Goal: Task Accomplishment & Management: Complete application form

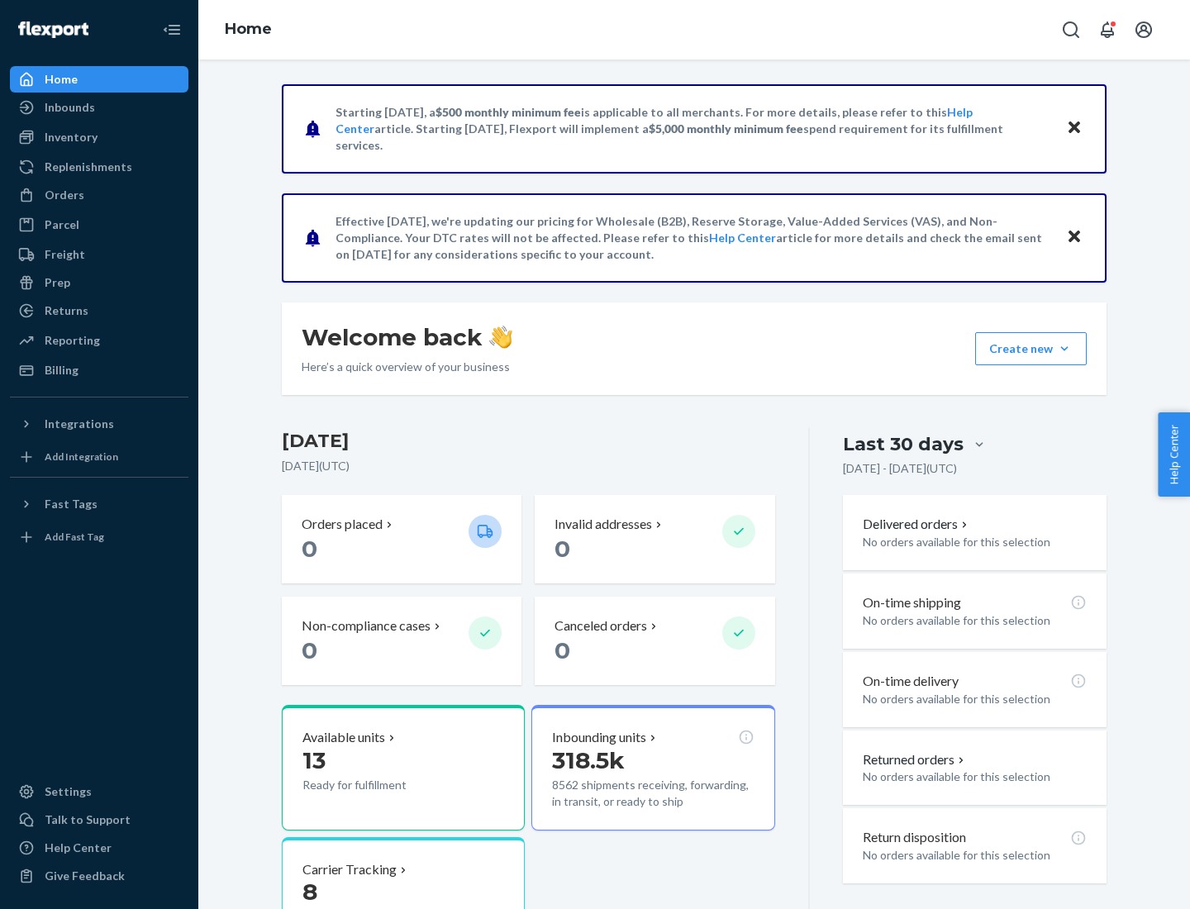
click at [1064, 349] on button "Create new Create new inbound Create new order Create new product" at bounding box center [1031, 348] width 112 height 33
click at [99, 107] on div "Inbounds" at bounding box center [99, 107] width 175 height 23
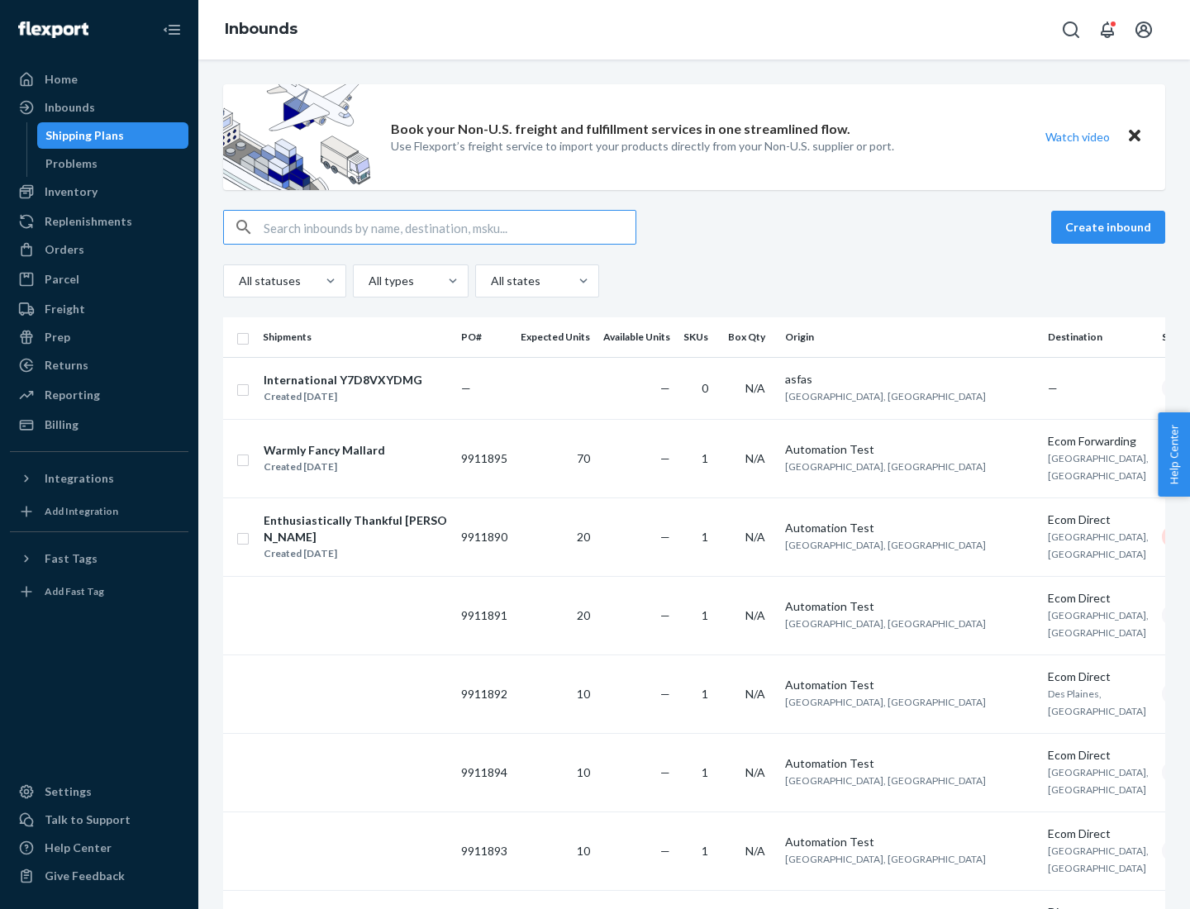
click at [1110, 227] on button "Create inbound" at bounding box center [1108, 227] width 114 height 33
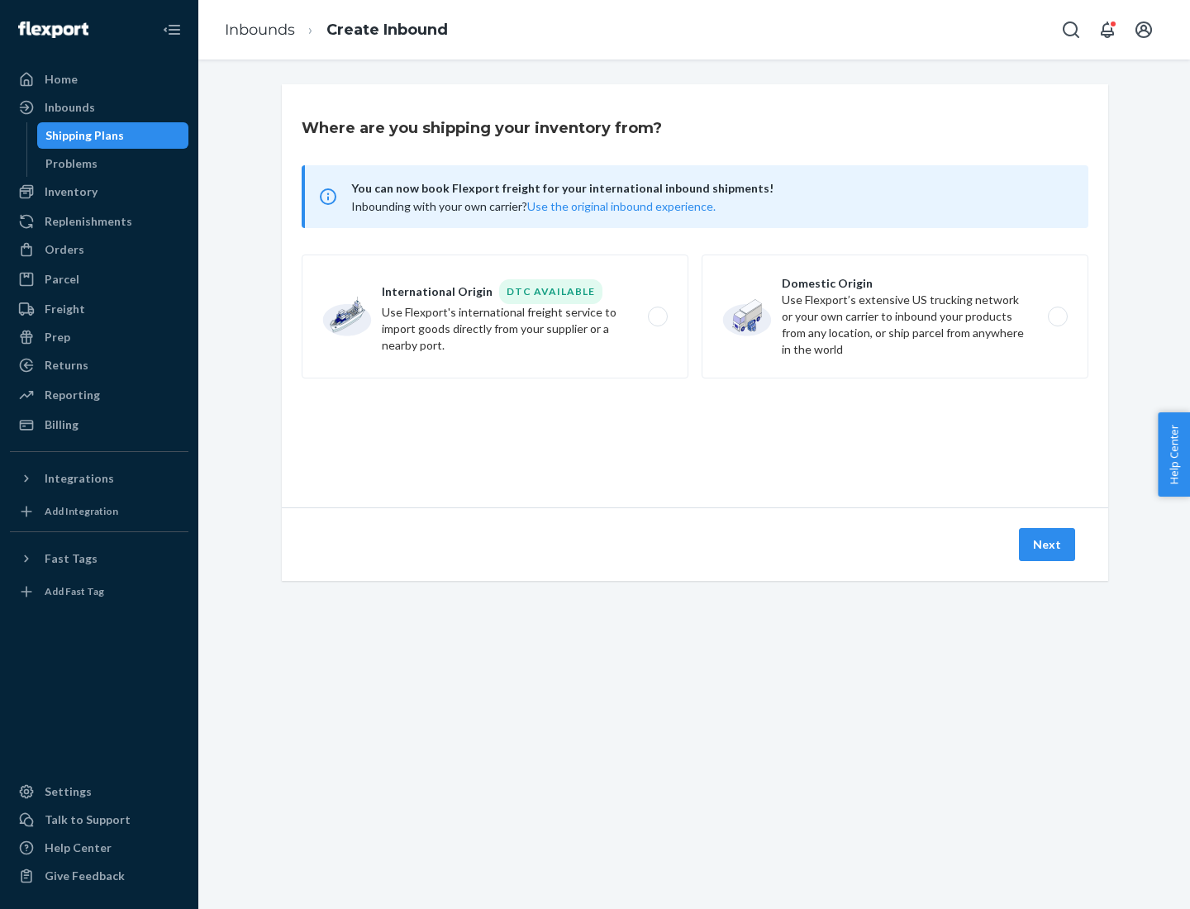
click at [895, 316] on label "Domestic Origin Use Flexport’s extensive US trucking network or your own carrie…" at bounding box center [894, 316] width 387 height 124
click at [1057, 316] on input "Domestic Origin Use Flexport’s extensive US trucking network or your own carrie…" at bounding box center [1062, 316] width 11 height 11
radio input "true"
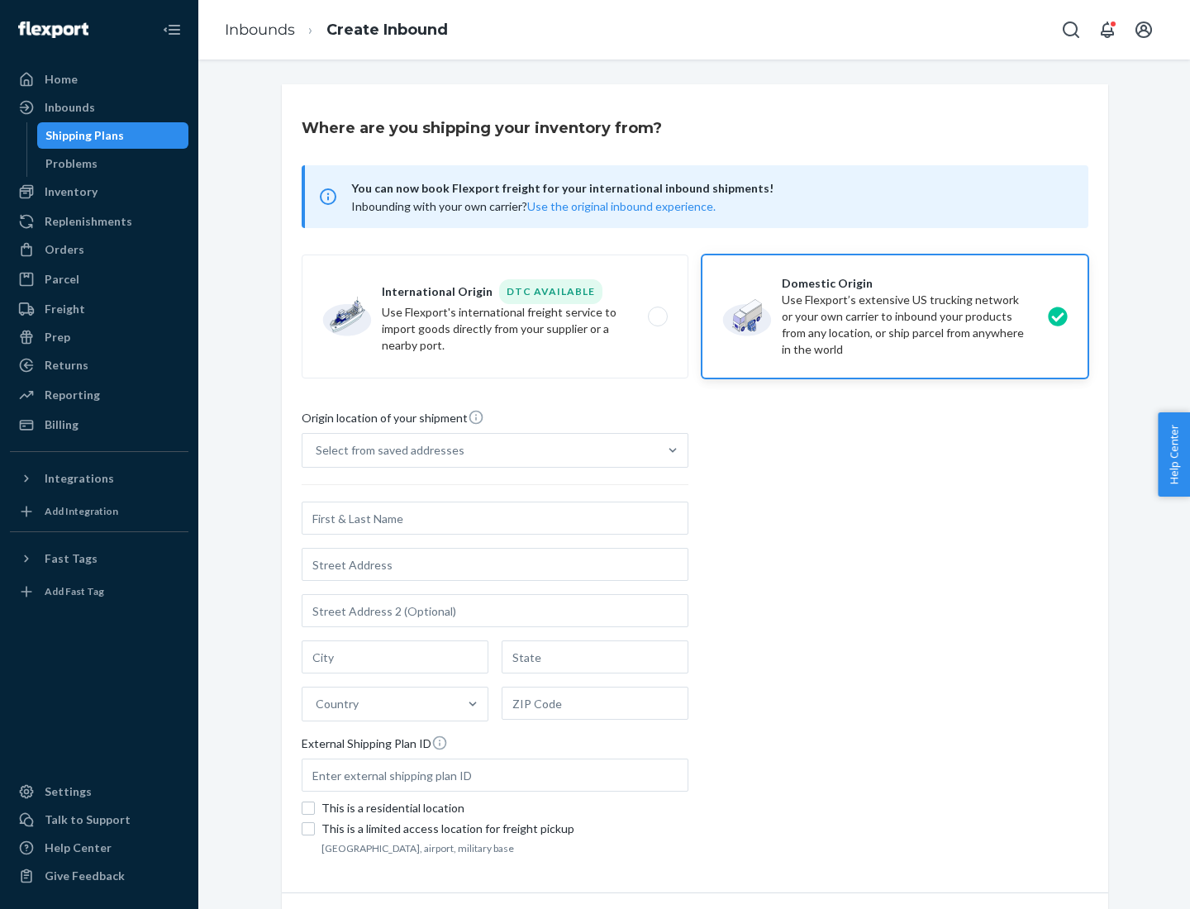
click at [386, 450] on div "Select from saved addresses" at bounding box center [390, 450] width 149 height 17
click at [317, 450] on input "Select from saved addresses" at bounding box center [317, 450] width 2 height 17
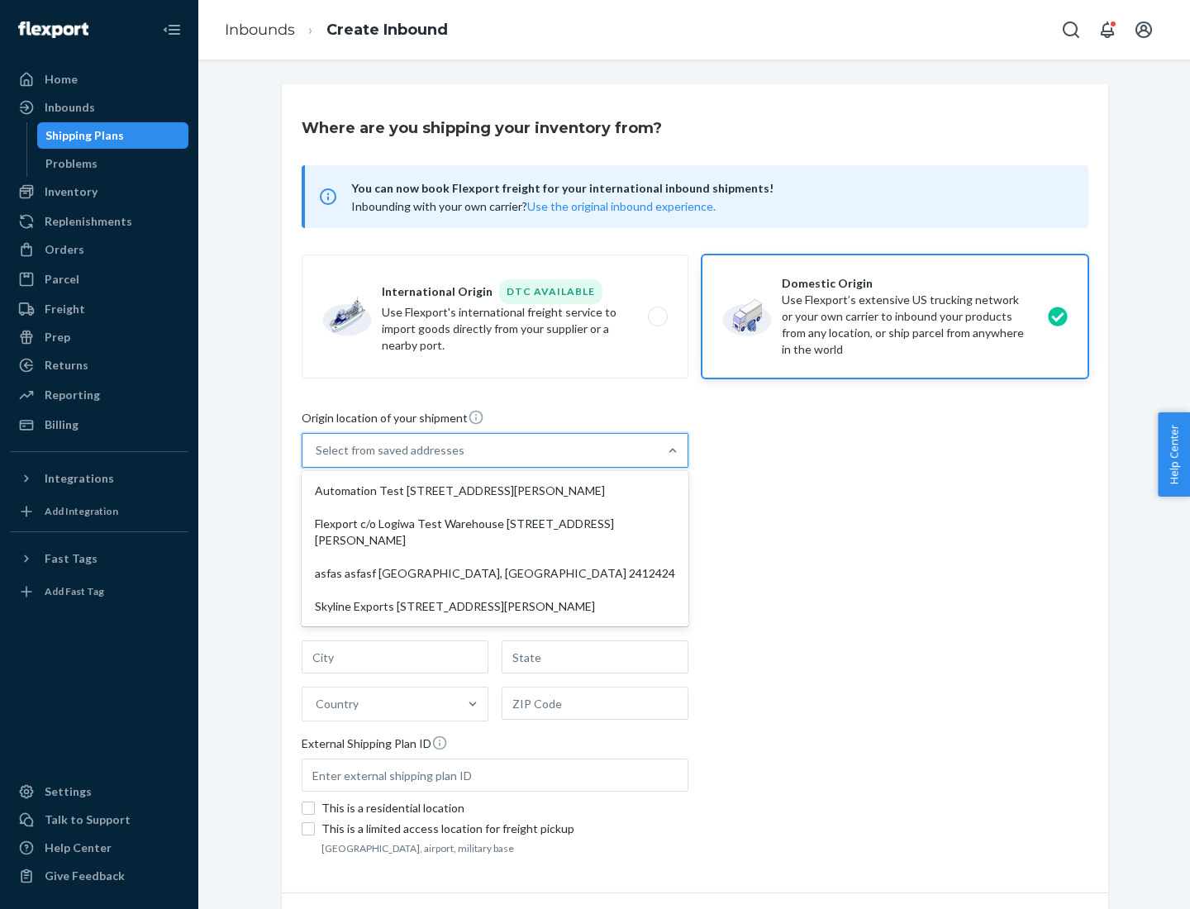
scroll to position [7, 0]
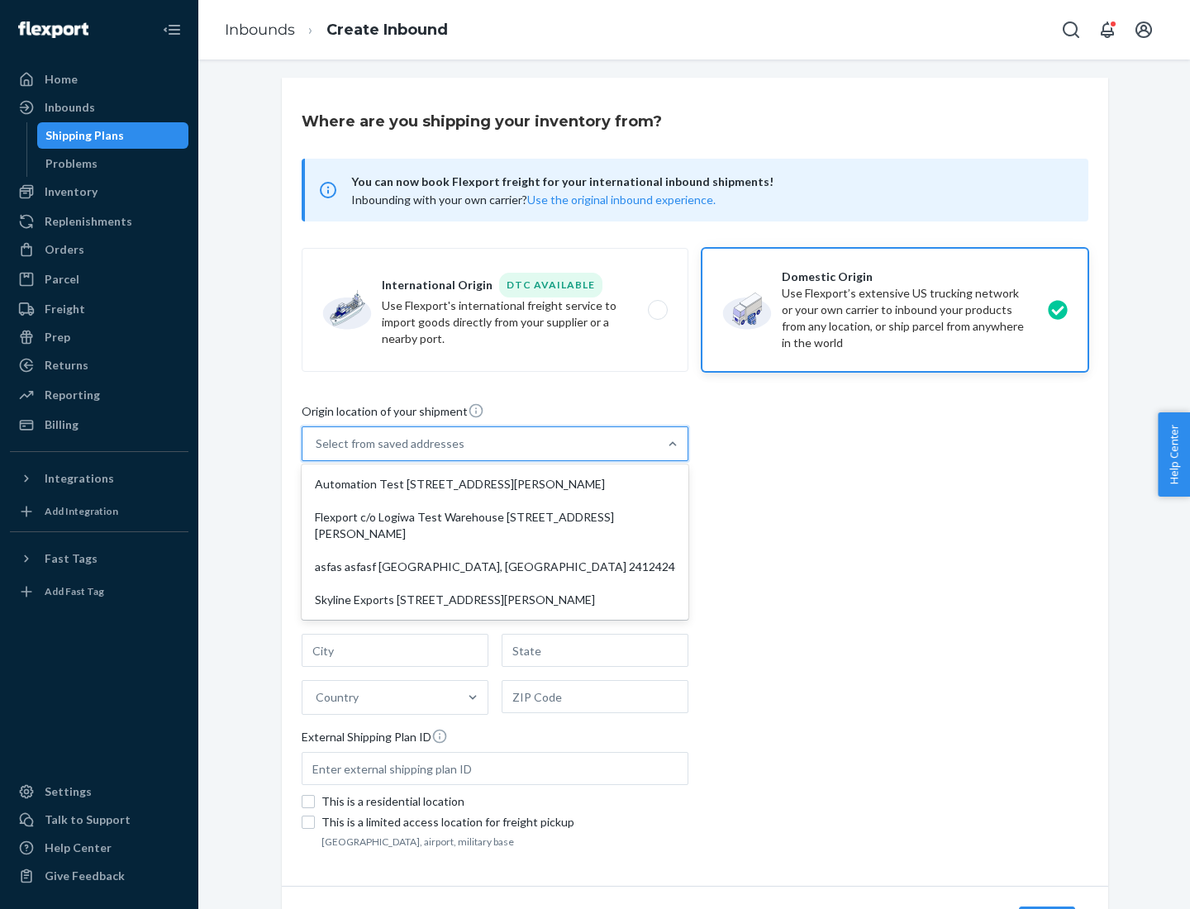
click at [495, 484] on div "Automation Test [STREET_ADDRESS][PERSON_NAME]" at bounding box center [495, 484] width 380 height 33
click at [317, 452] on input "option Automation Test [STREET_ADDRESS][PERSON_NAME] focused, 1 of 4. 4 results…" at bounding box center [317, 443] width 2 height 17
type input "Automation Test"
type input "9th Floor"
type input "[GEOGRAPHIC_DATA]"
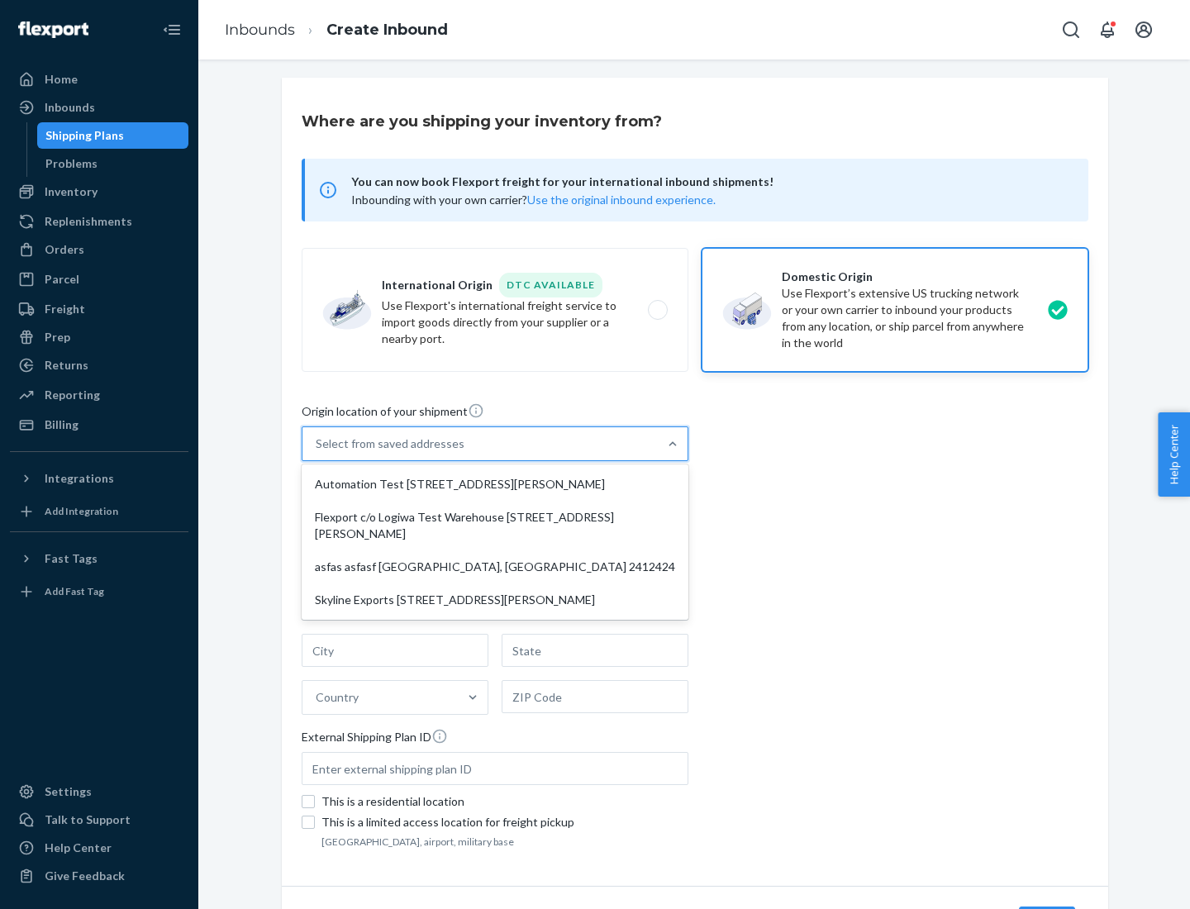
type input "CA"
type input "94104"
type input "[STREET_ADDRESS][PERSON_NAME]"
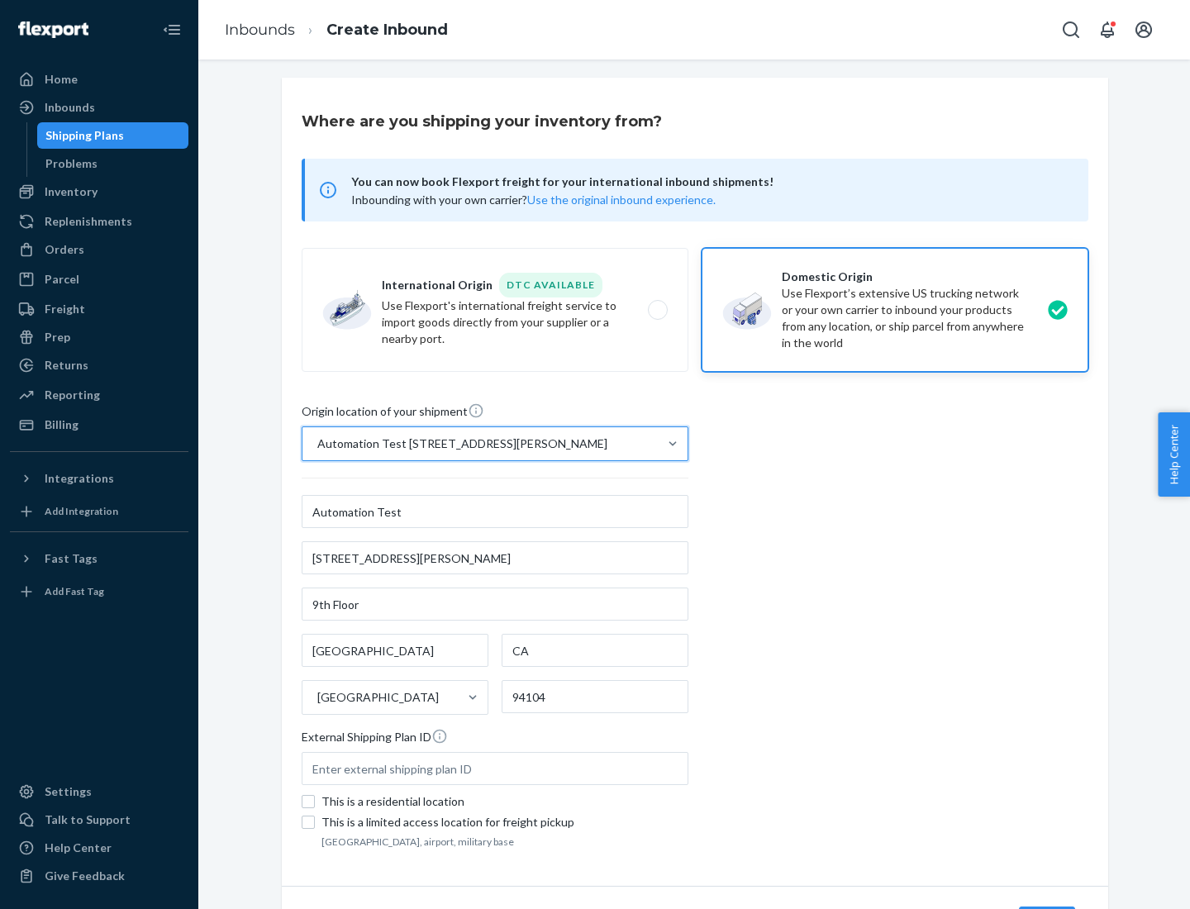
scroll to position [97, 0]
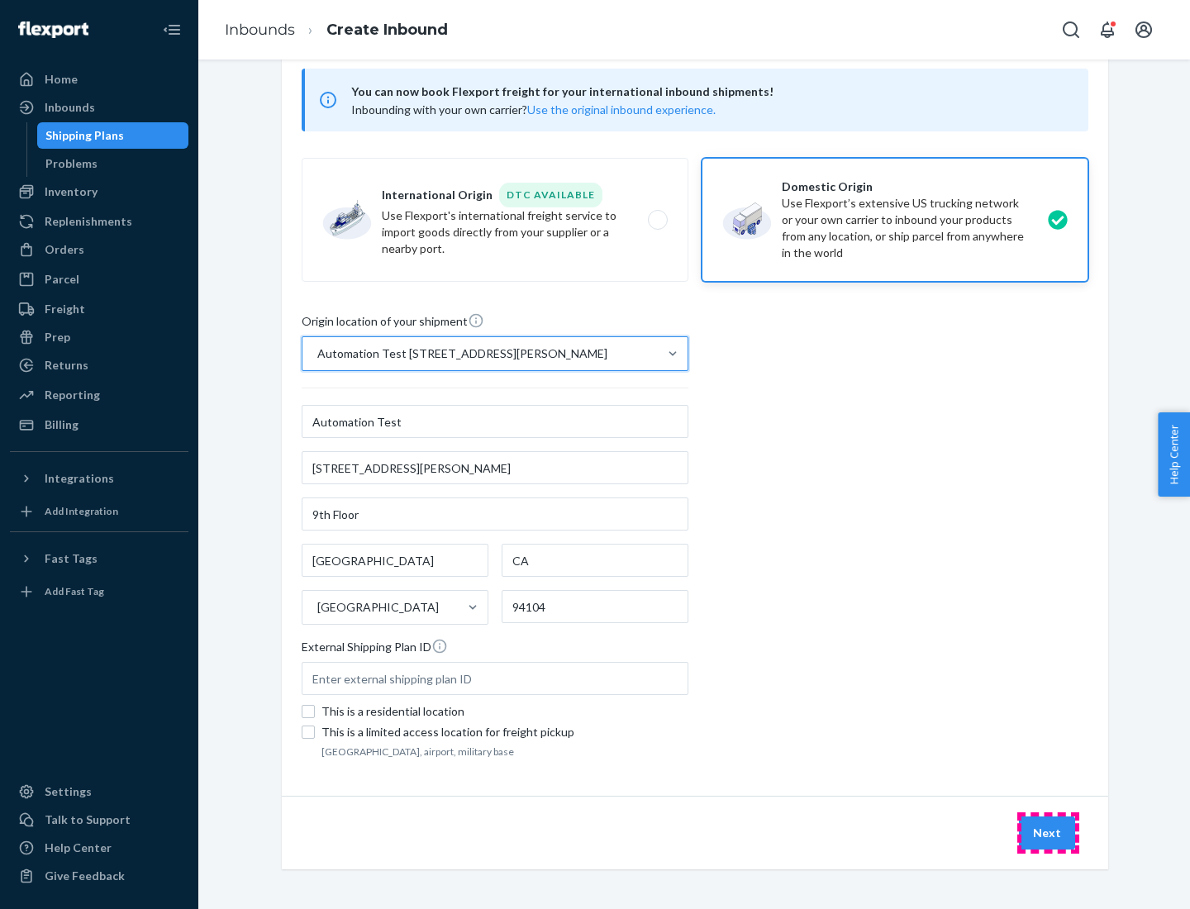
click at [1048, 833] on button "Next" at bounding box center [1047, 832] width 56 height 33
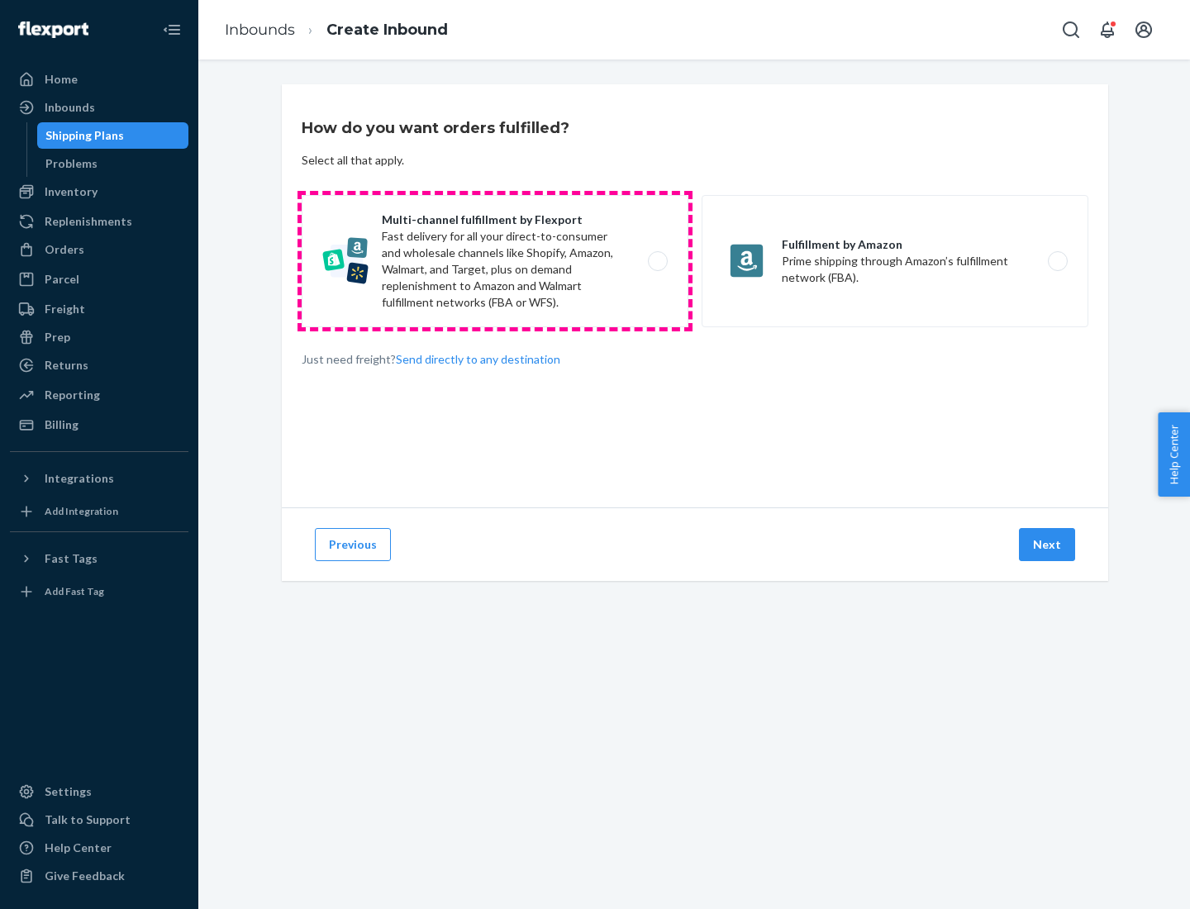
click at [495, 261] on label "Multi-channel fulfillment by Flexport Fast delivery for all your direct-to-cons…" at bounding box center [495, 261] width 387 height 132
click at [657, 261] on input "Multi-channel fulfillment by Flexport Fast delivery for all your direct-to-cons…" at bounding box center [662, 261] width 11 height 11
radio input "true"
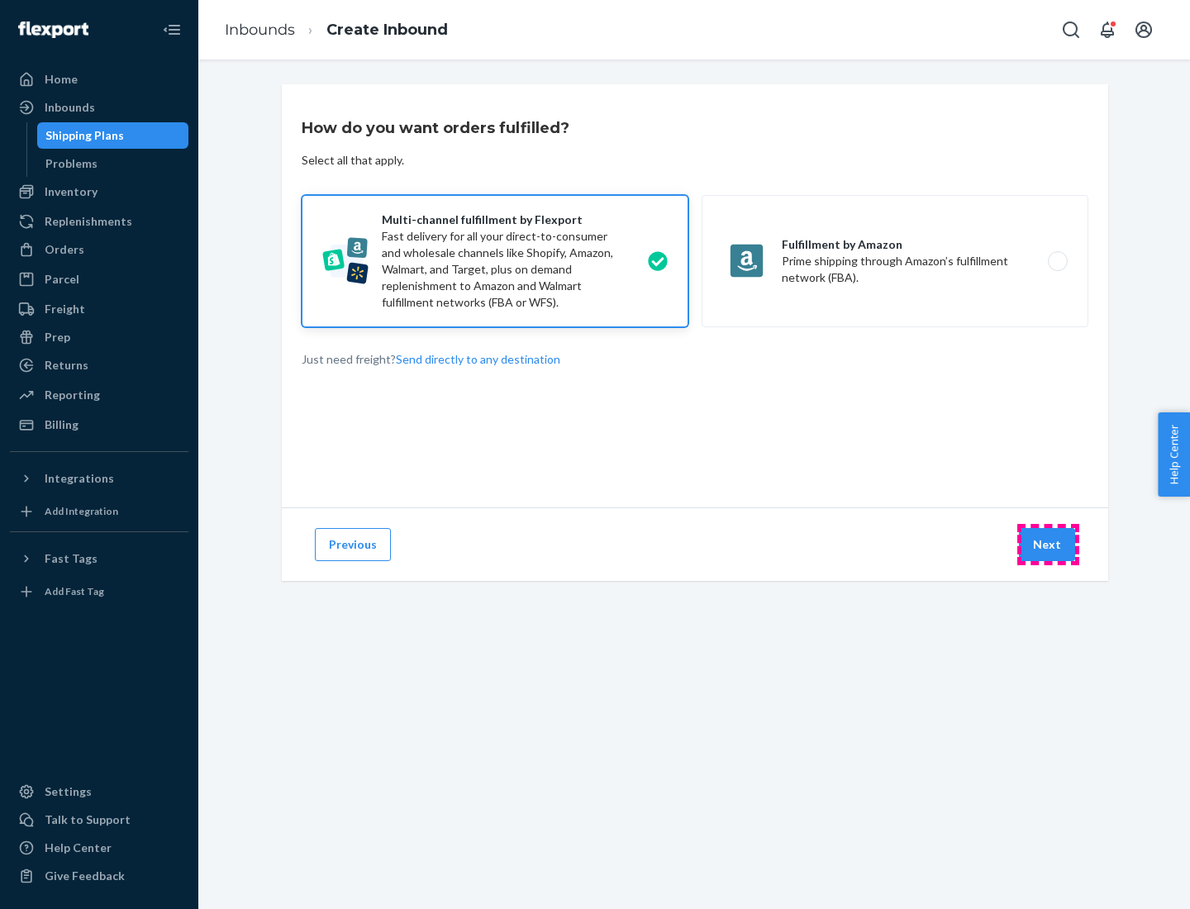
click at [1048, 544] on button "Next" at bounding box center [1047, 544] width 56 height 33
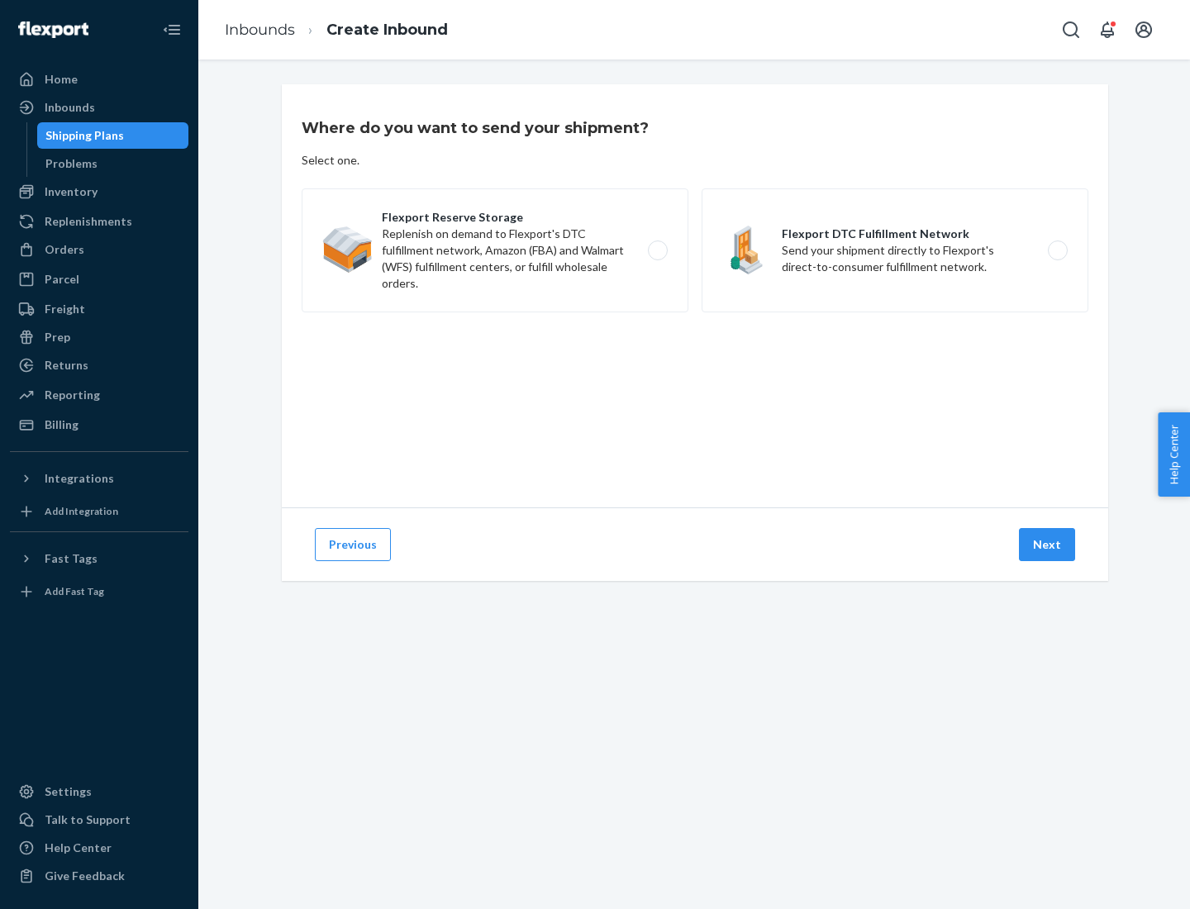
click at [895, 250] on label "Flexport DTC Fulfillment Network Send your shipment directly to Flexport's dire…" at bounding box center [894, 250] width 387 height 124
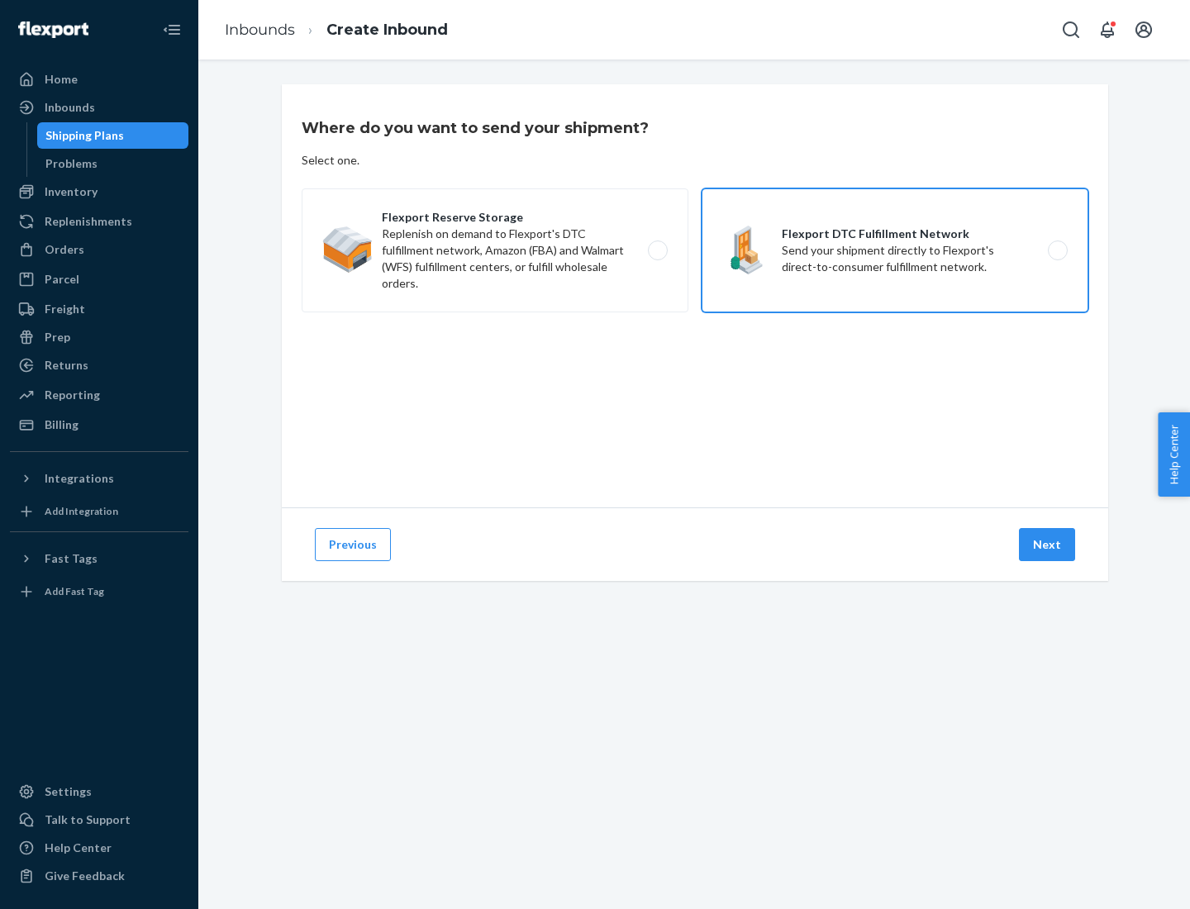
click at [1057, 250] on input "Flexport DTC Fulfillment Network Send your shipment directly to Flexport's dire…" at bounding box center [1062, 250] width 11 height 11
radio input "true"
click at [1048, 544] on button "Next" at bounding box center [1047, 544] width 56 height 33
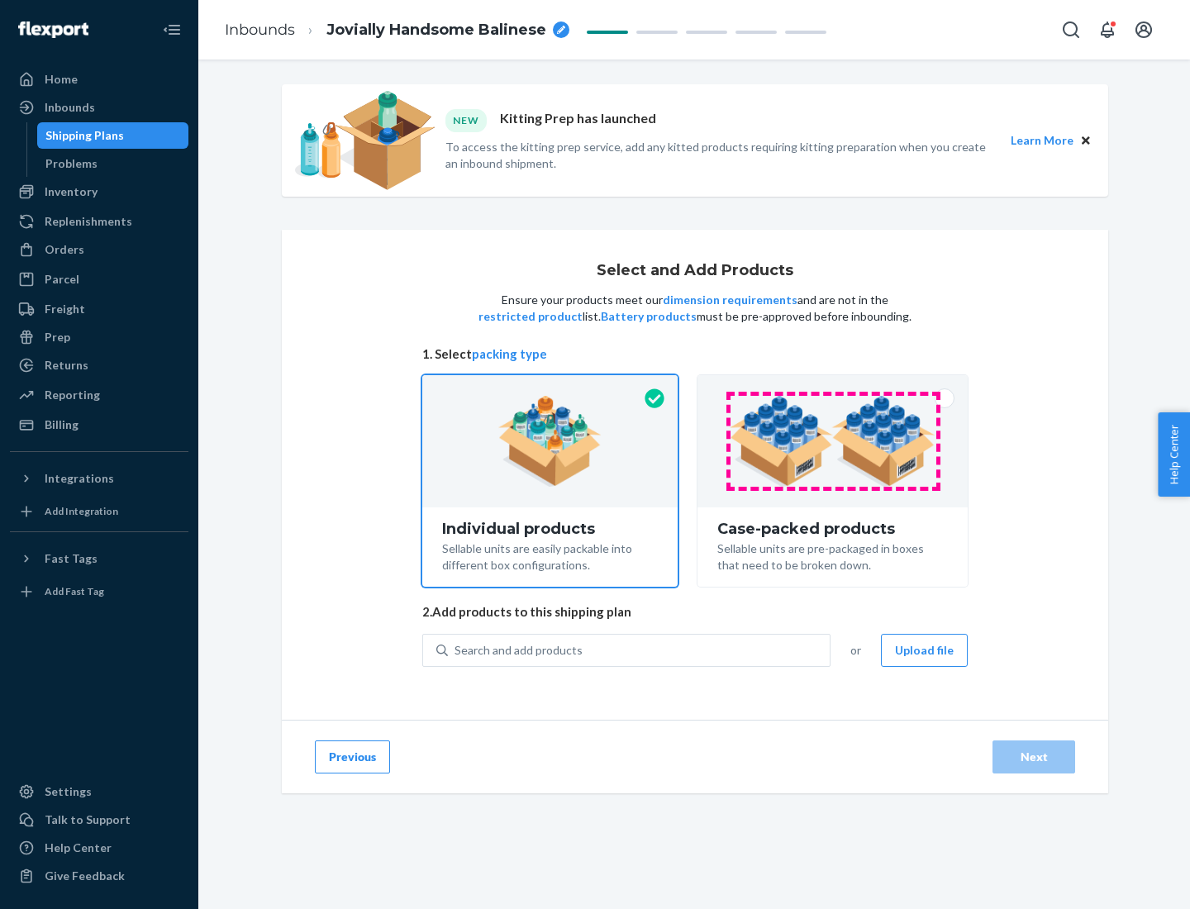
click at [833, 441] on img at bounding box center [833, 441] width 206 height 91
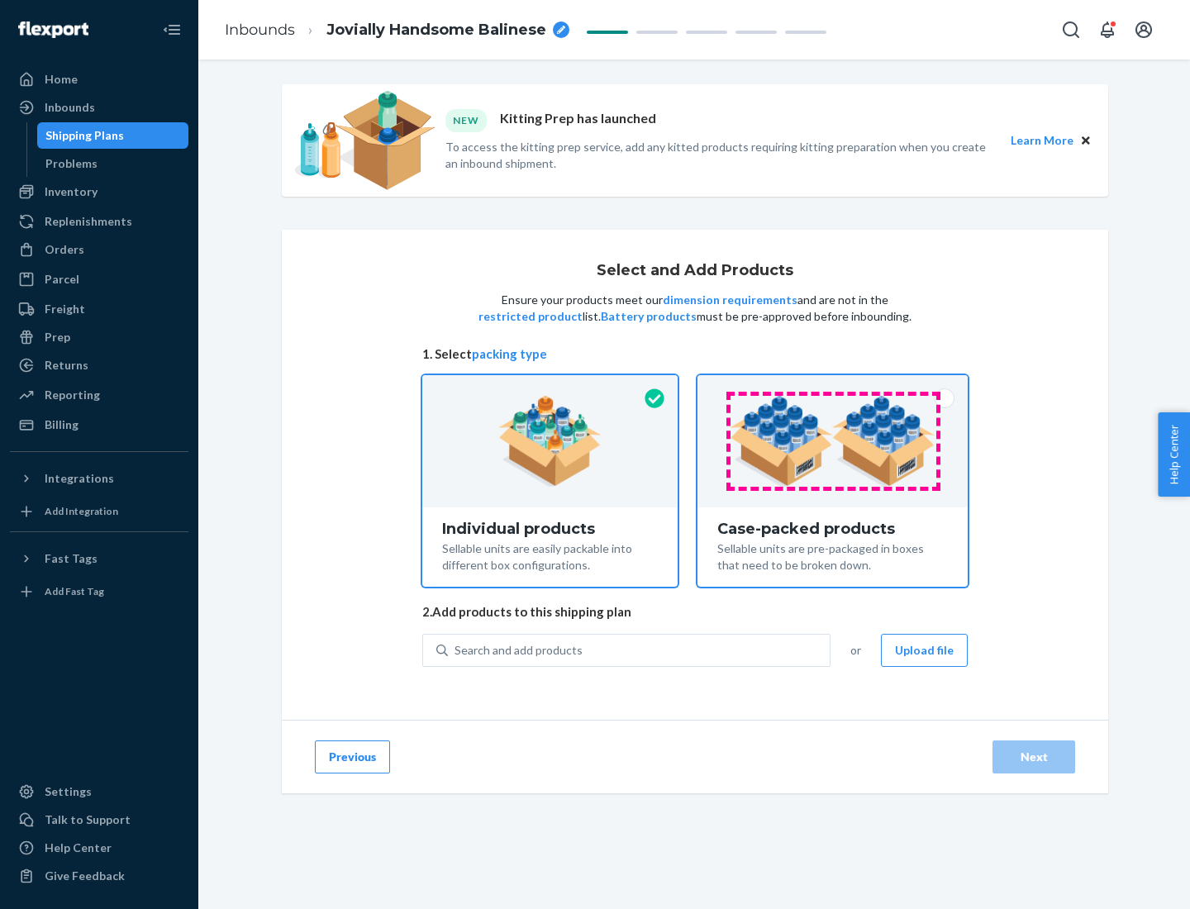
click at [833, 386] on input "Case-packed products Sellable units are pre-packaged in boxes that need to be b…" at bounding box center [832, 380] width 11 height 11
radio input "true"
radio input "false"
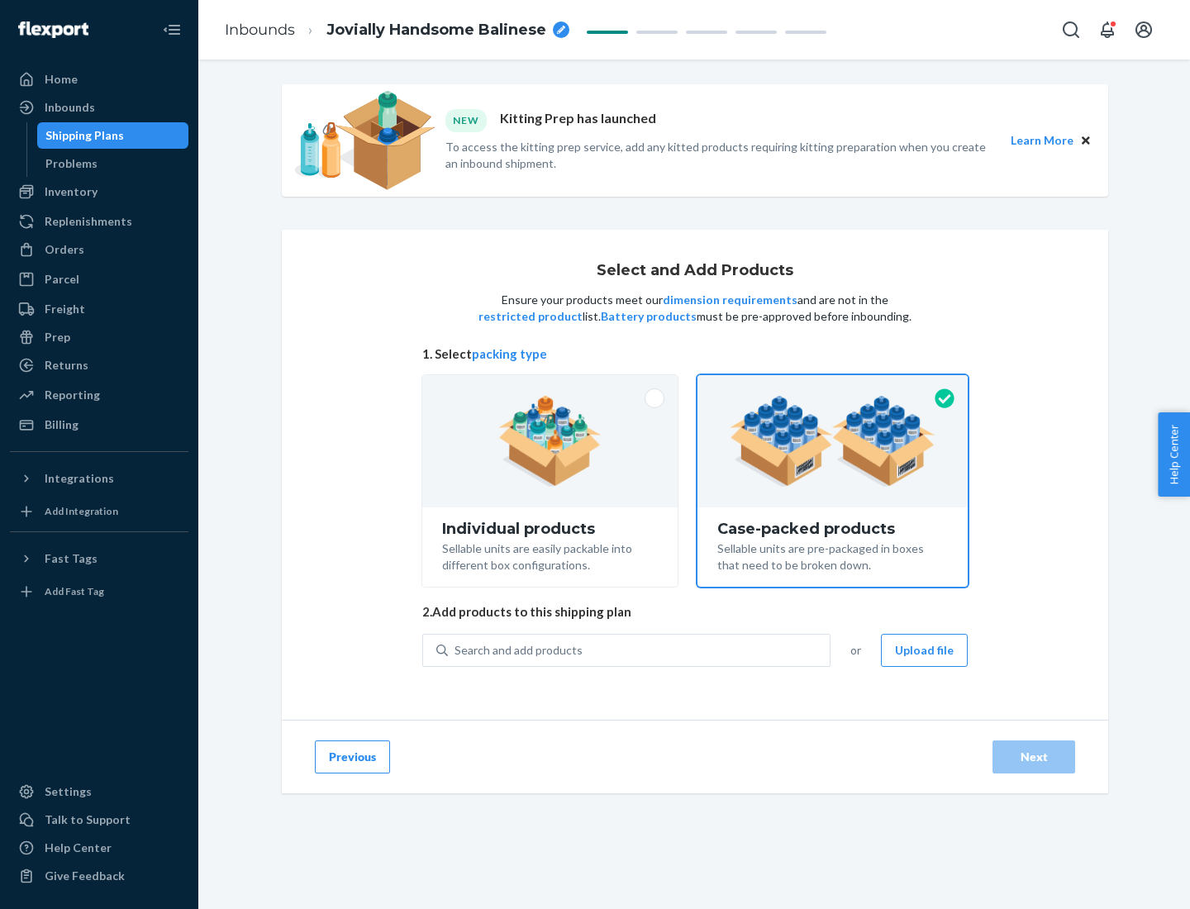
click at [639, 649] on div "Search and add products" at bounding box center [639, 650] width 382 height 30
click at [456, 649] on input "Search and add products" at bounding box center [455, 650] width 2 height 17
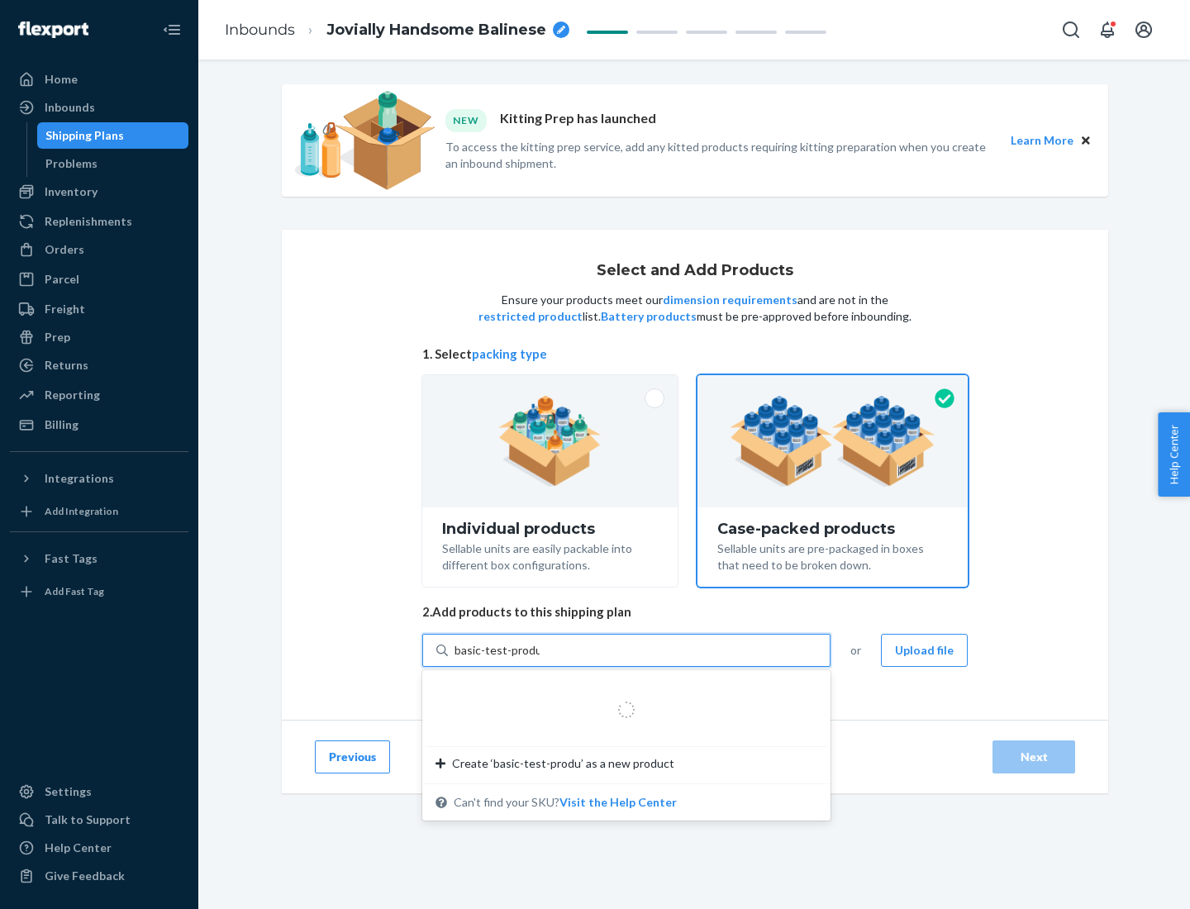
type input "basic-test-product-1"
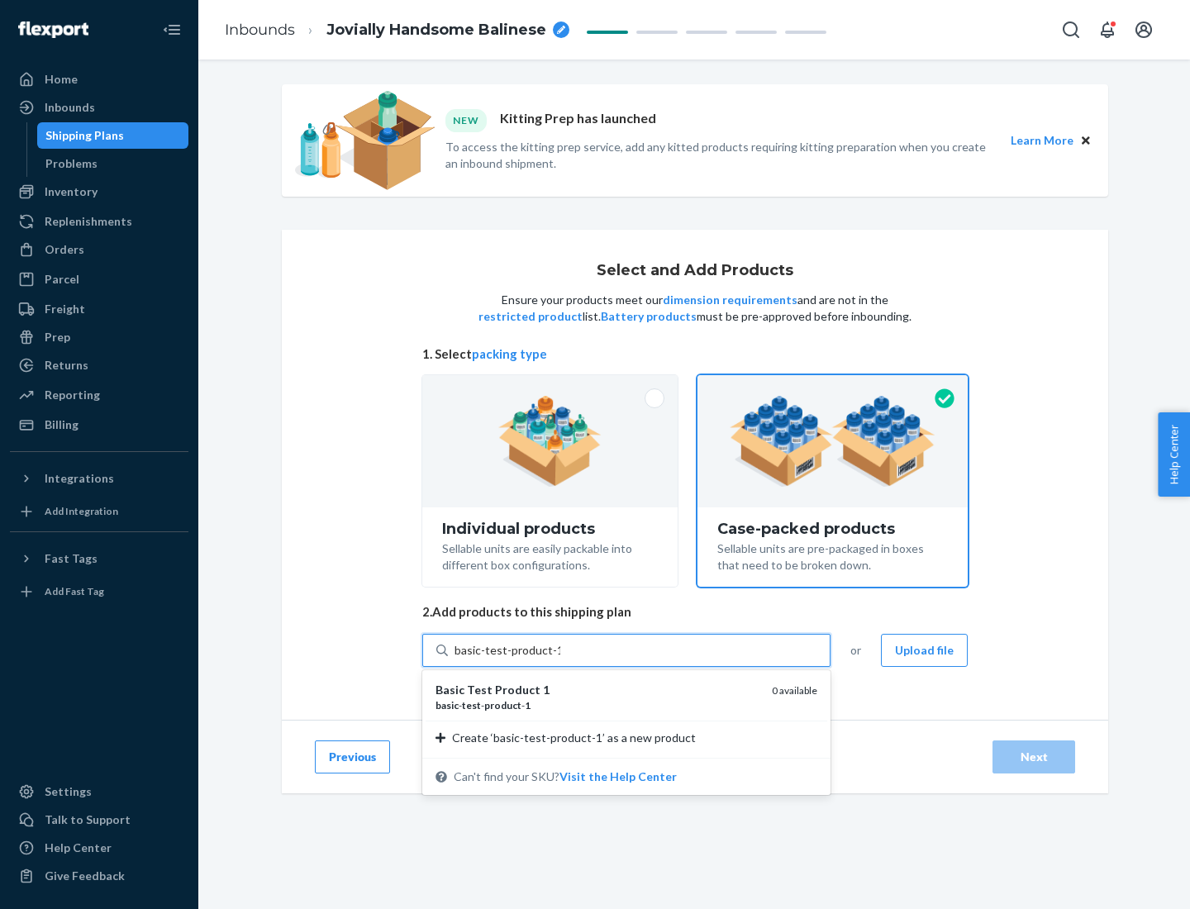
click at [597, 705] on div "basic - test - product - 1" at bounding box center [596, 705] width 323 height 14
click at [560, 658] on input "basic-test-product-1" at bounding box center [507, 650] width 106 height 17
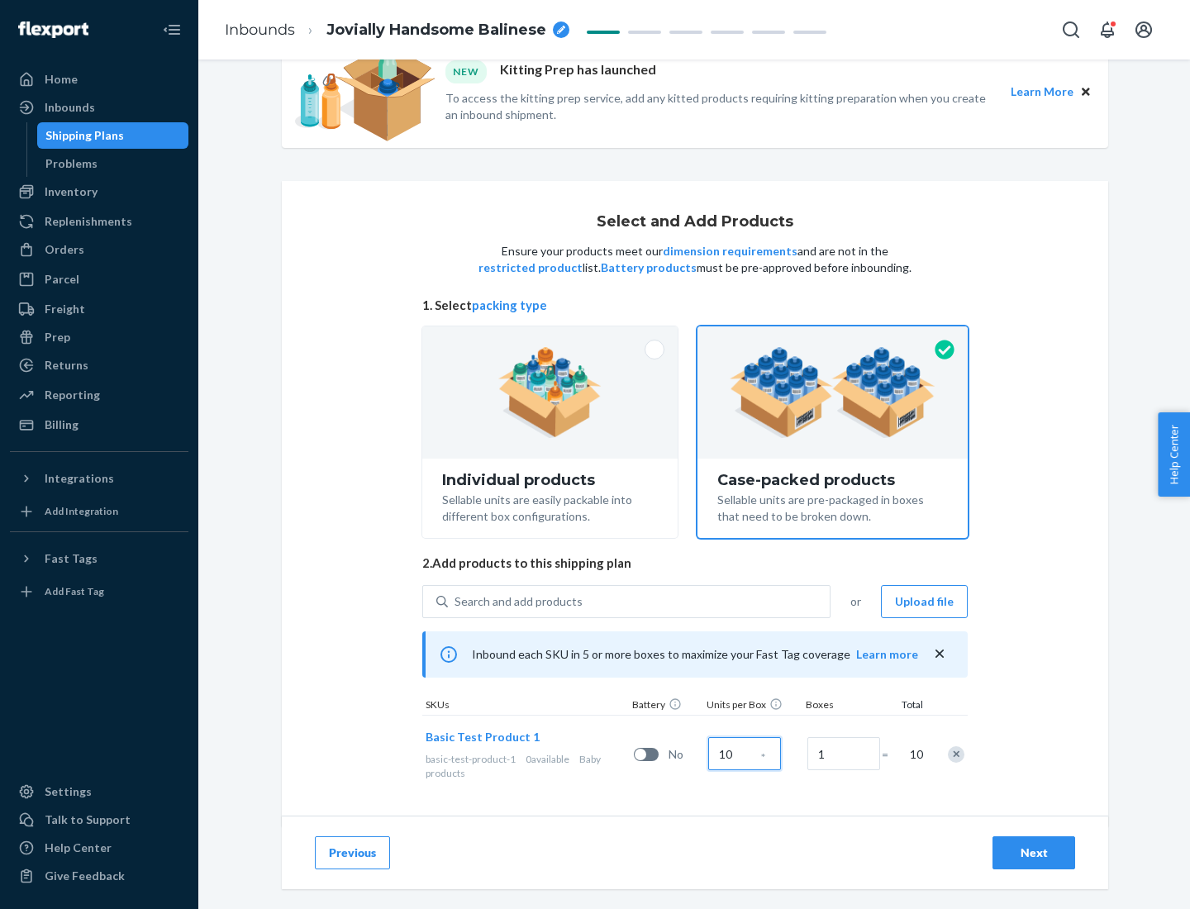
scroll to position [59, 0]
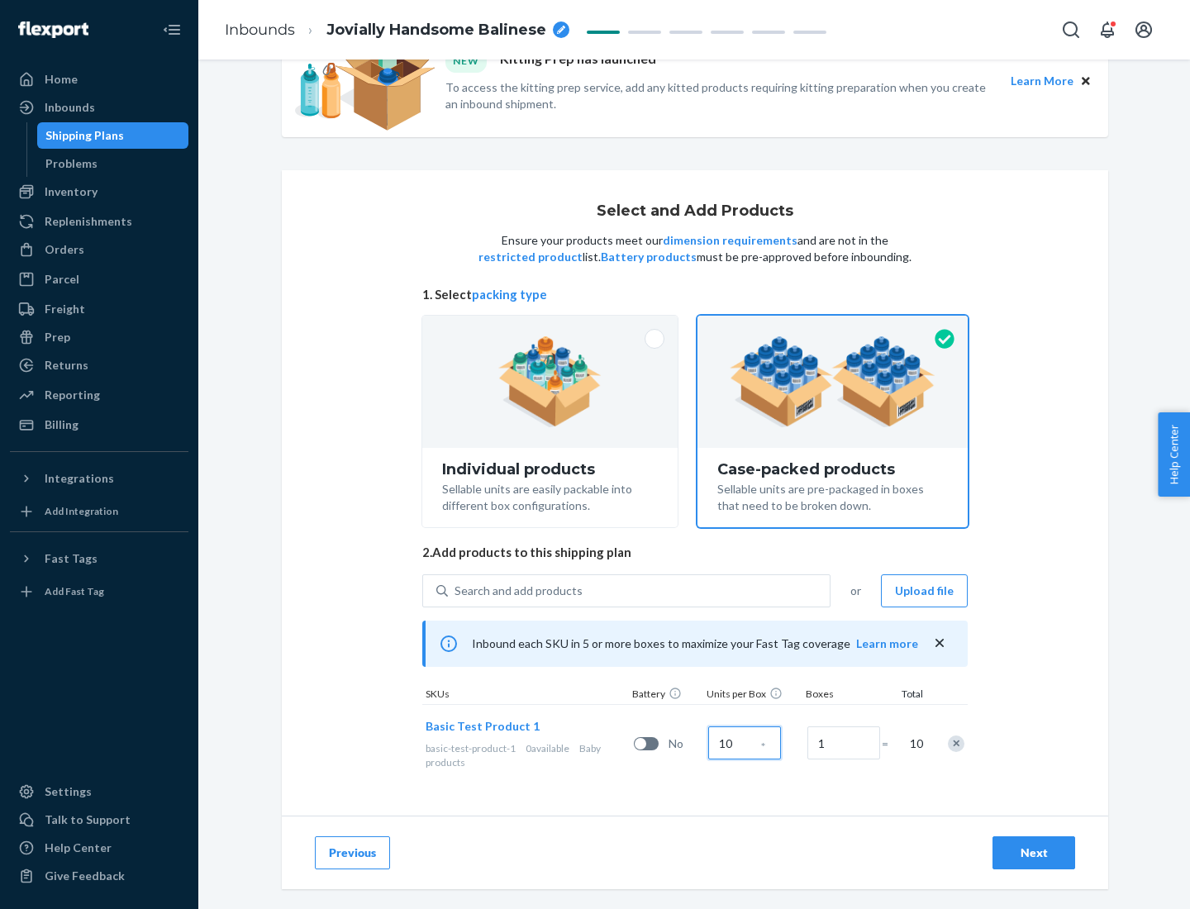
type input "10"
type input "7"
click at [1034, 853] on div "Next" at bounding box center [1033, 852] width 55 height 17
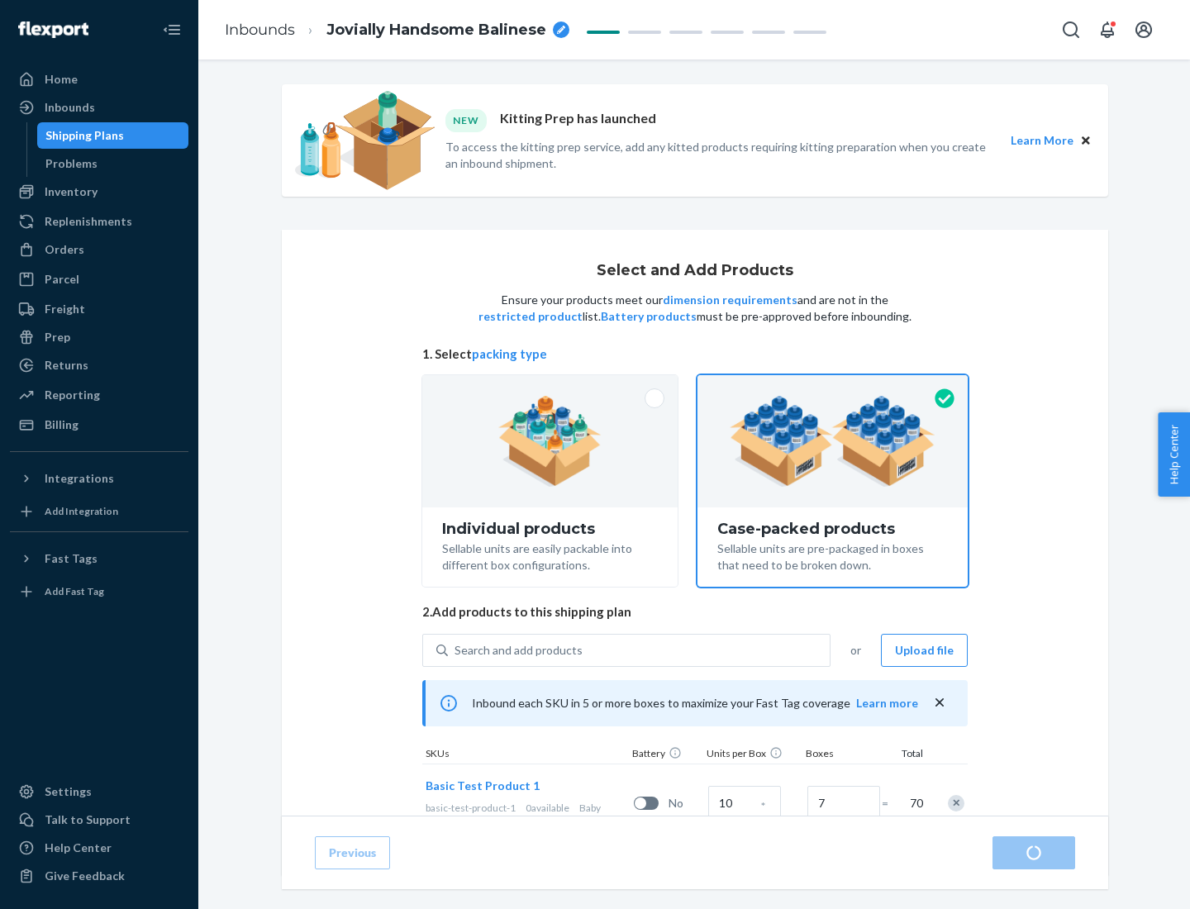
radio input "true"
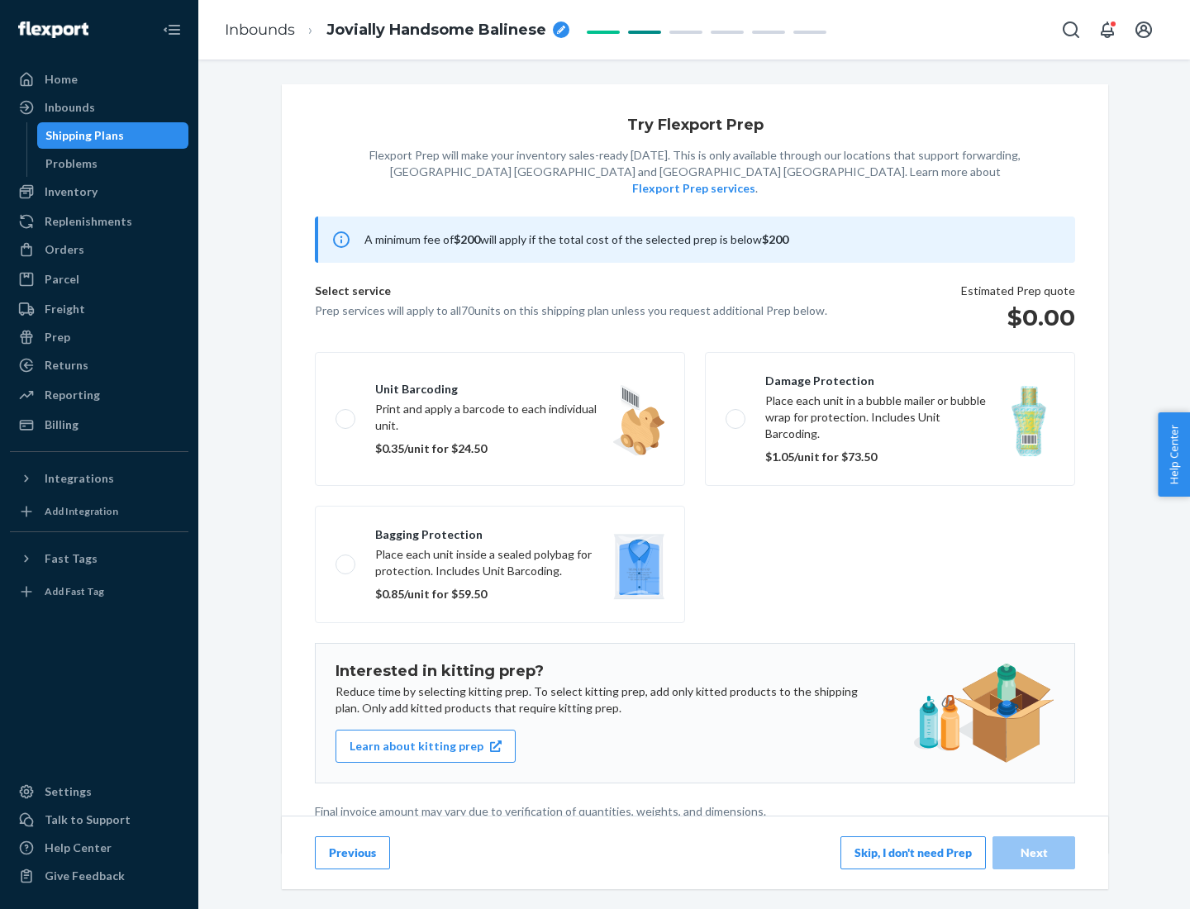
scroll to position [4, 0]
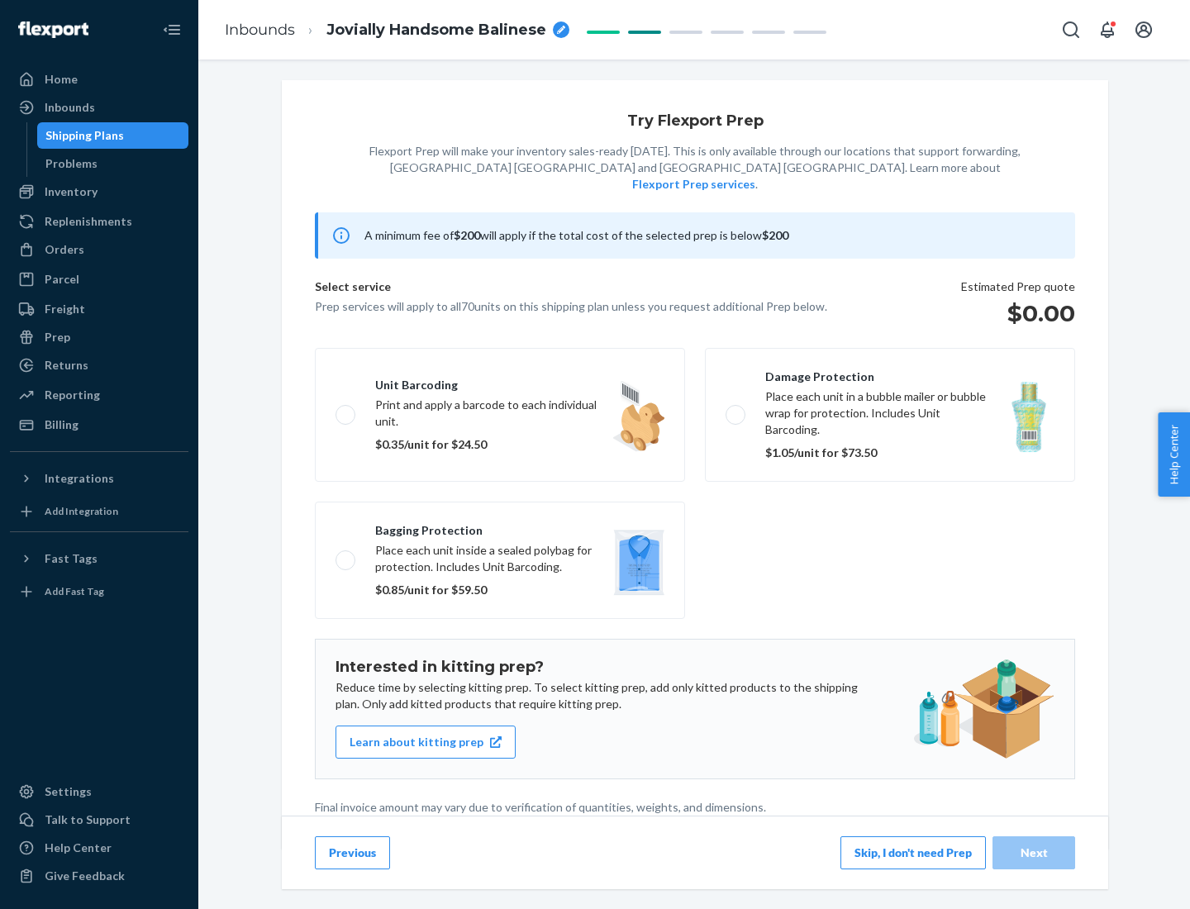
click at [500, 526] on label "Bagging protection Place each unit inside a sealed polybag for protection. Incl…" at bounding box center [500, 560] width 370 height 117
click at [346, 554] on input "Bagging protection Place each unit inside a sealed polybag for protection. Incl…" at bounding box center [340, 559] width 11 height 11
checkbox input "true"
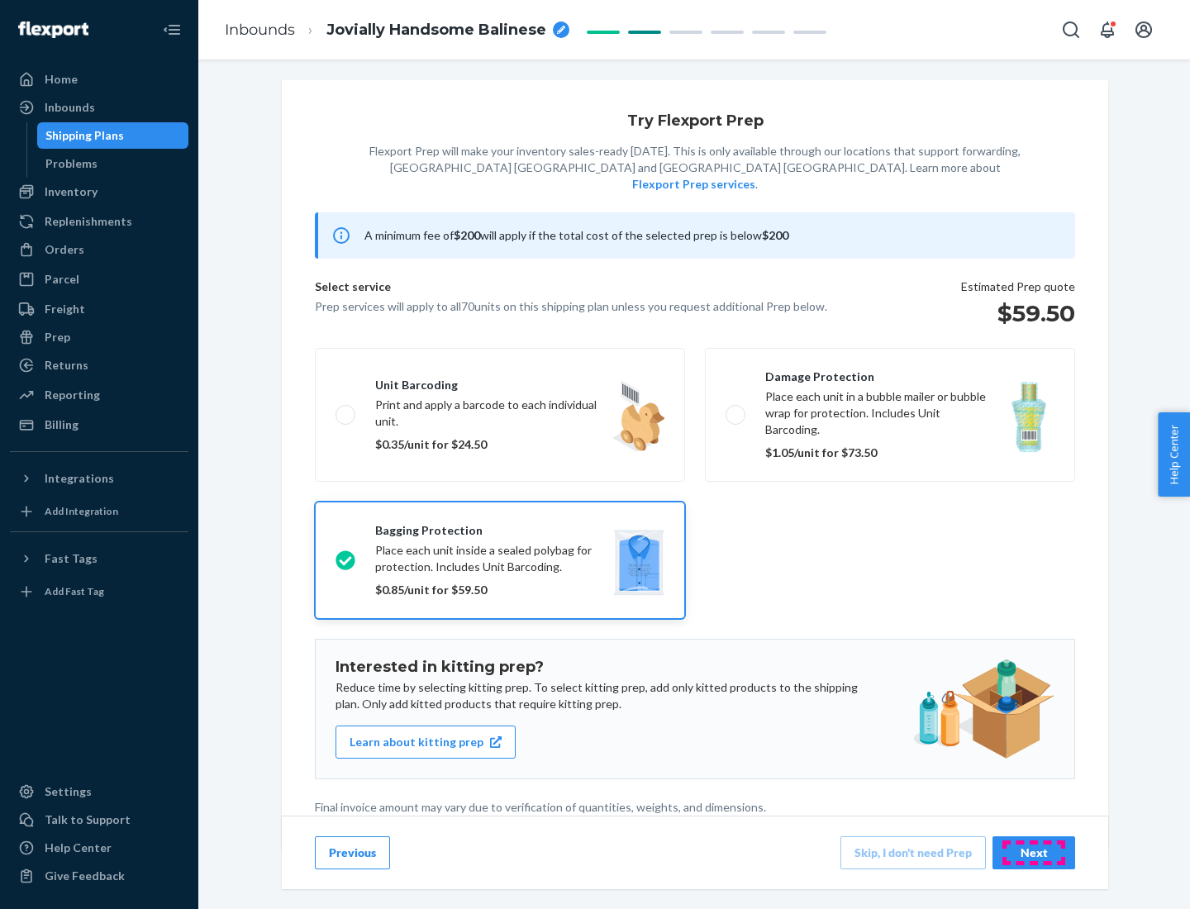
click at [1034, 852] on div "Next" at bounding box center [1033, 852] width 55 height 17
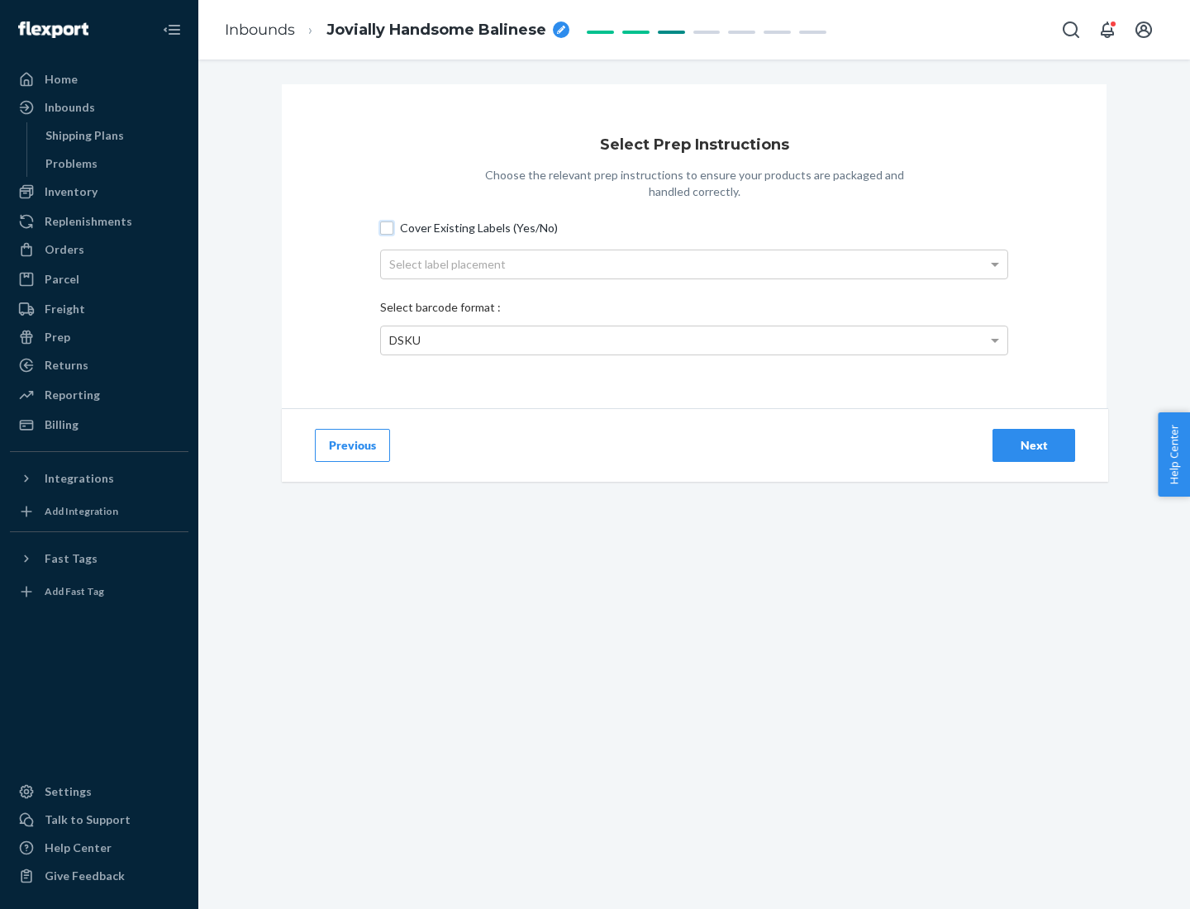
click at [387, 227] on input "Cover Existing Labels (Yes/No)" at bounding box center [386, 227] width 13 height 13
checkbox input "true"
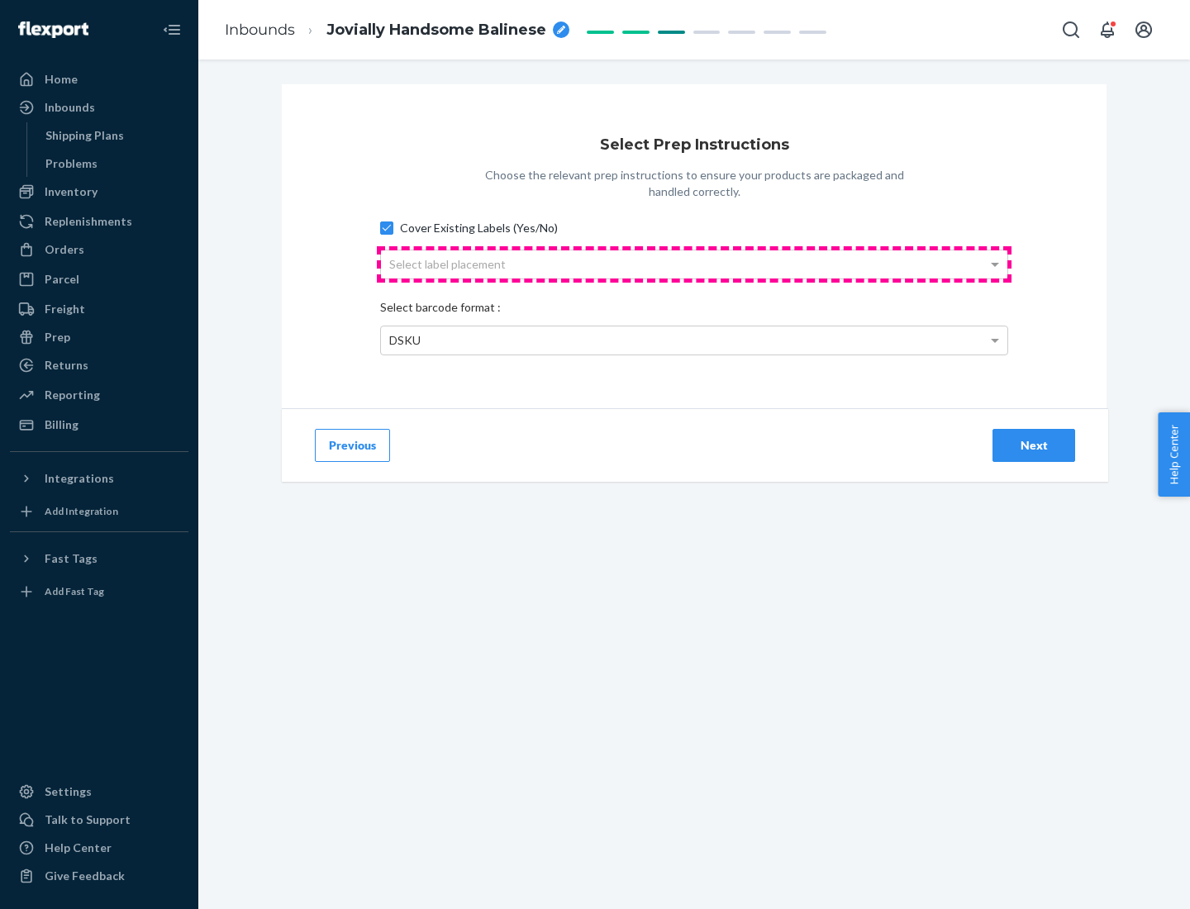
click at [694, 264] on div "Select label placement" at bounding box center [694, 264] width 626 height 28
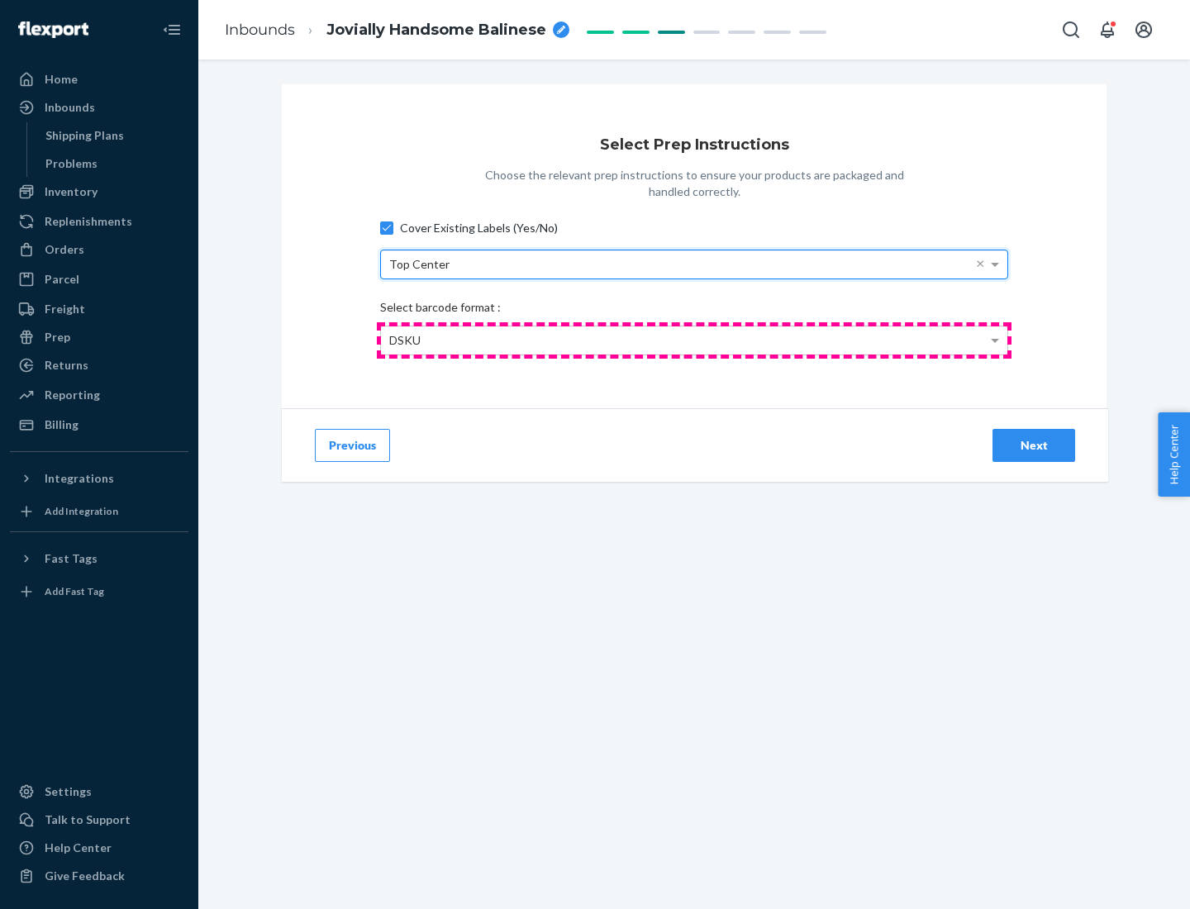
click at [694, 340] on div "DSKU" at bounding box center [694, 340] width 626 height 28
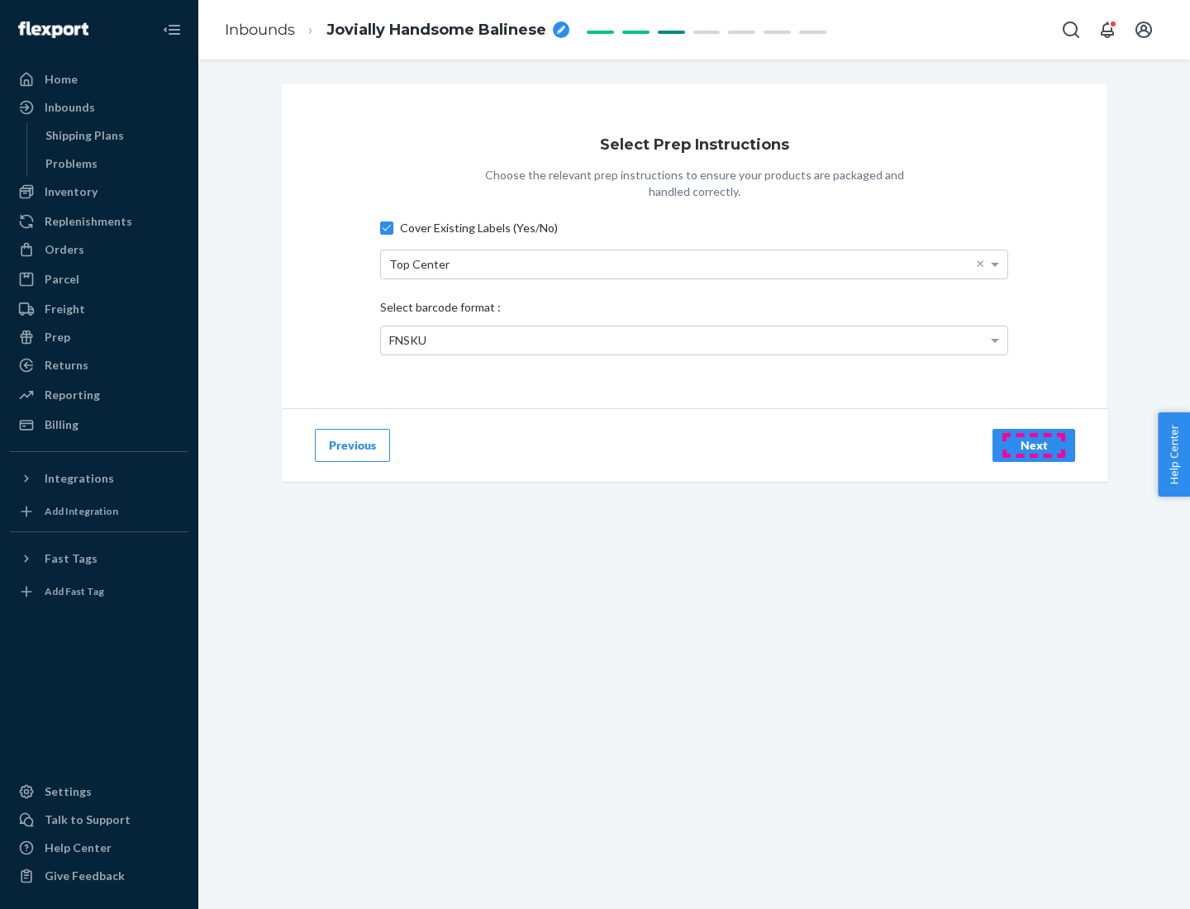
click at [1034, 445] on div "Next" at bounding box center [1033, 445] width 55 height 17
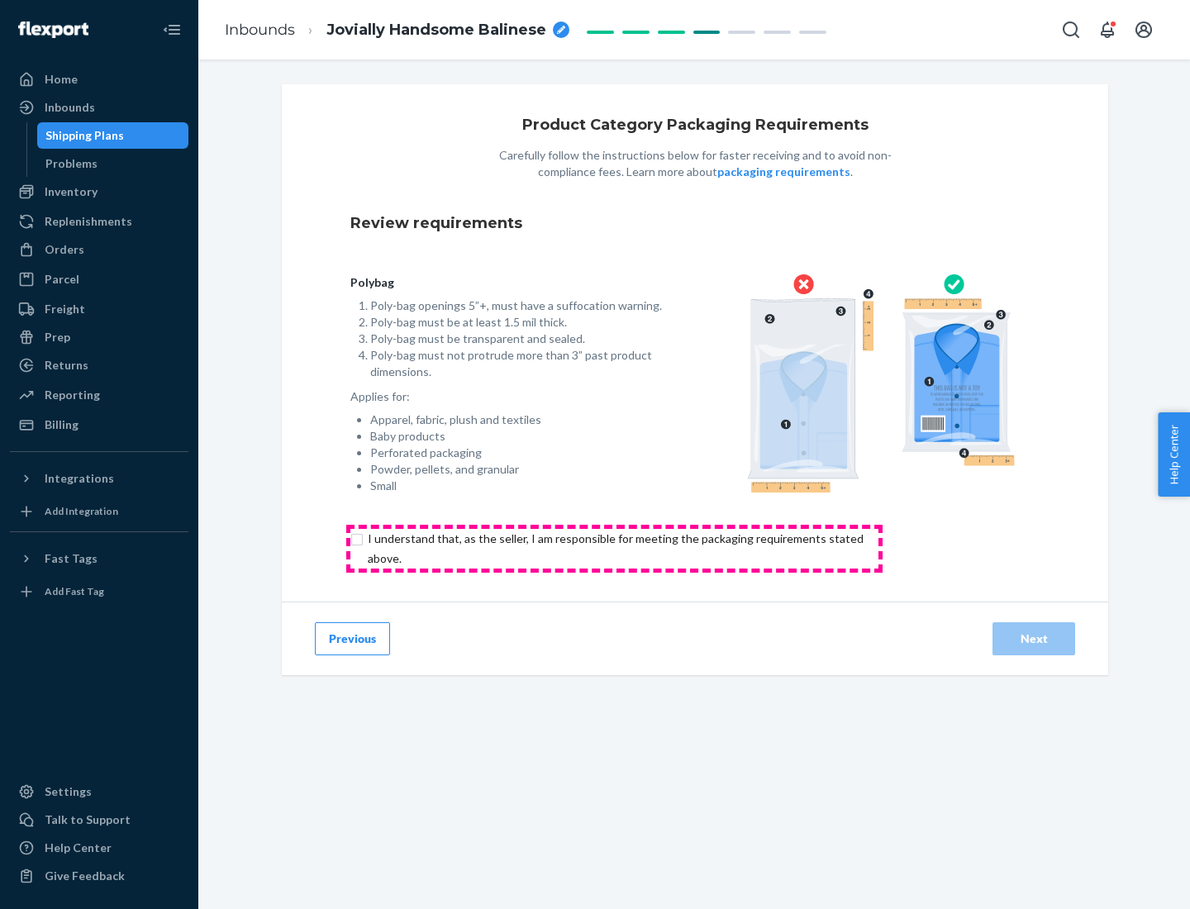
click at [614, 548] on input "checkbox" at bounding box center [624, 549] width 549 height 40
checkbox input "true"
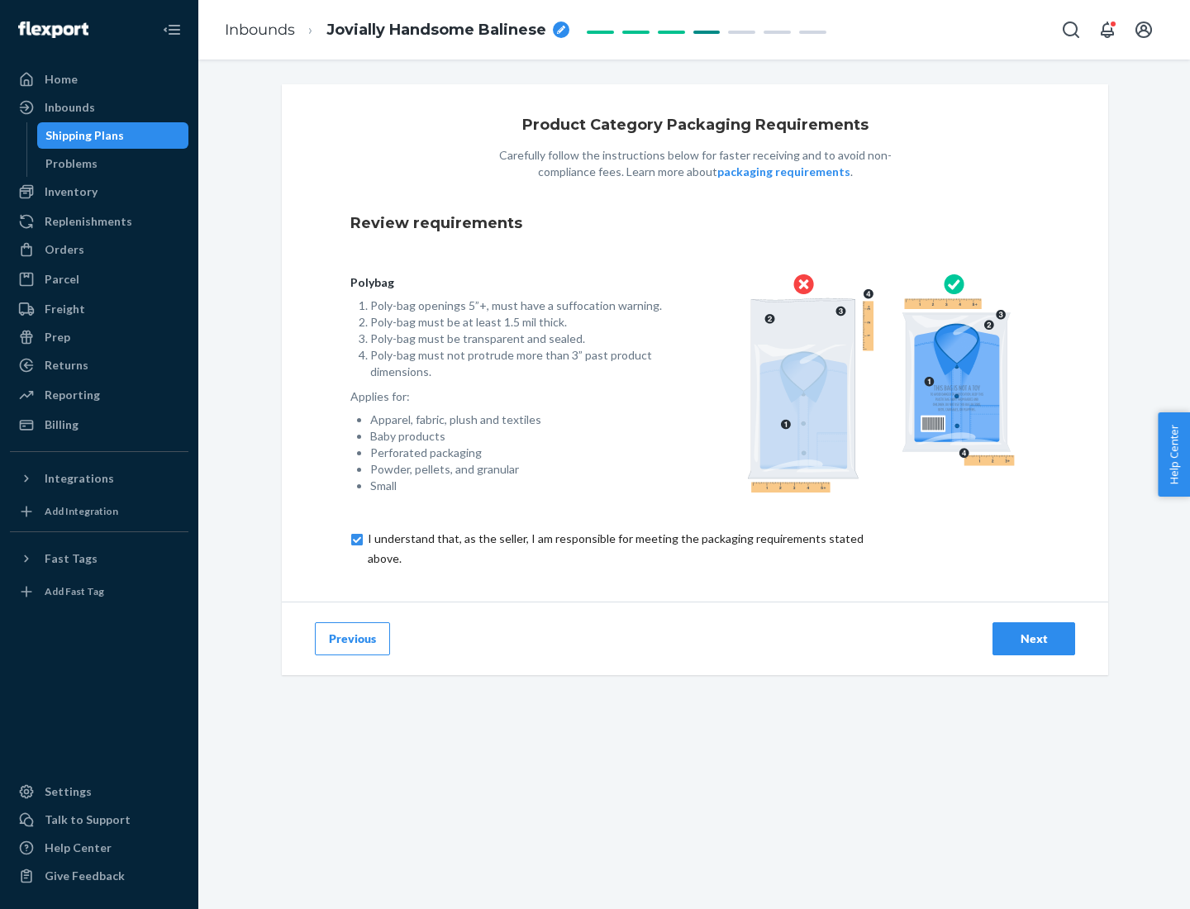
click at [1034, 638] on div "Next" at bounding box center [1033, 638] width 55 height 17
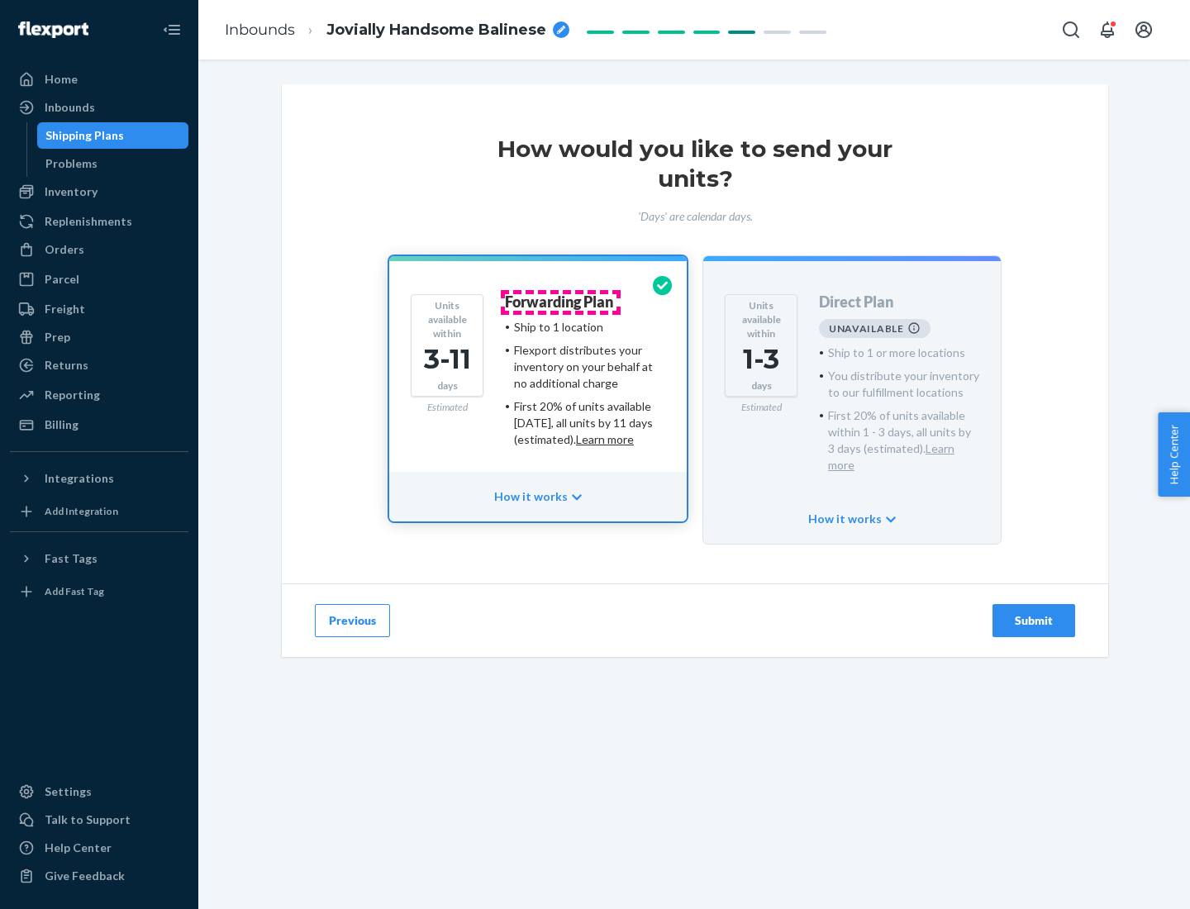
click at [560, 302] on h4 "Forwarding Plan" at bounding box center [559, 302] width 108 height 17
click at [1034, 612] on div "Submit" at bounding box center [1033, 620] width 55 height 17
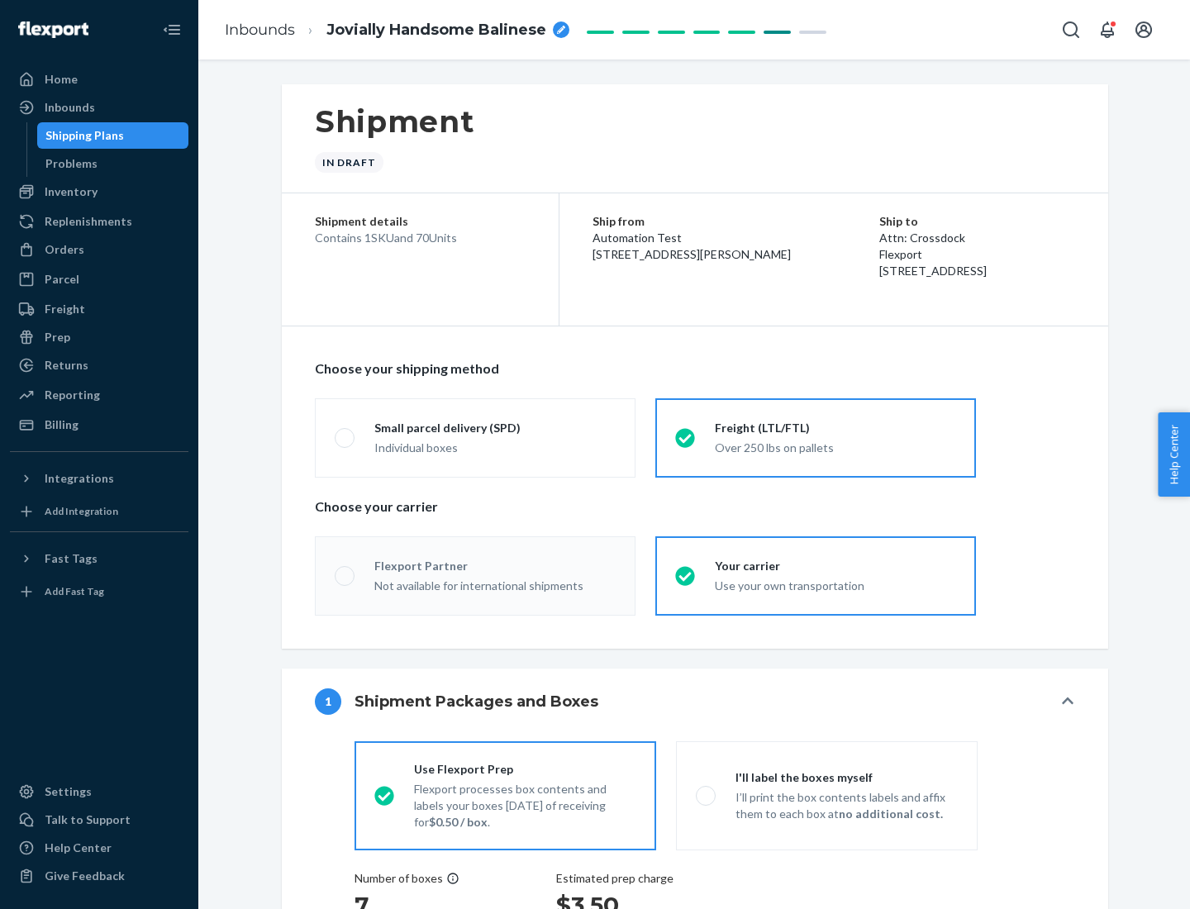
radio input "true"
radio input "false"
radio input "true"
radio input "false"
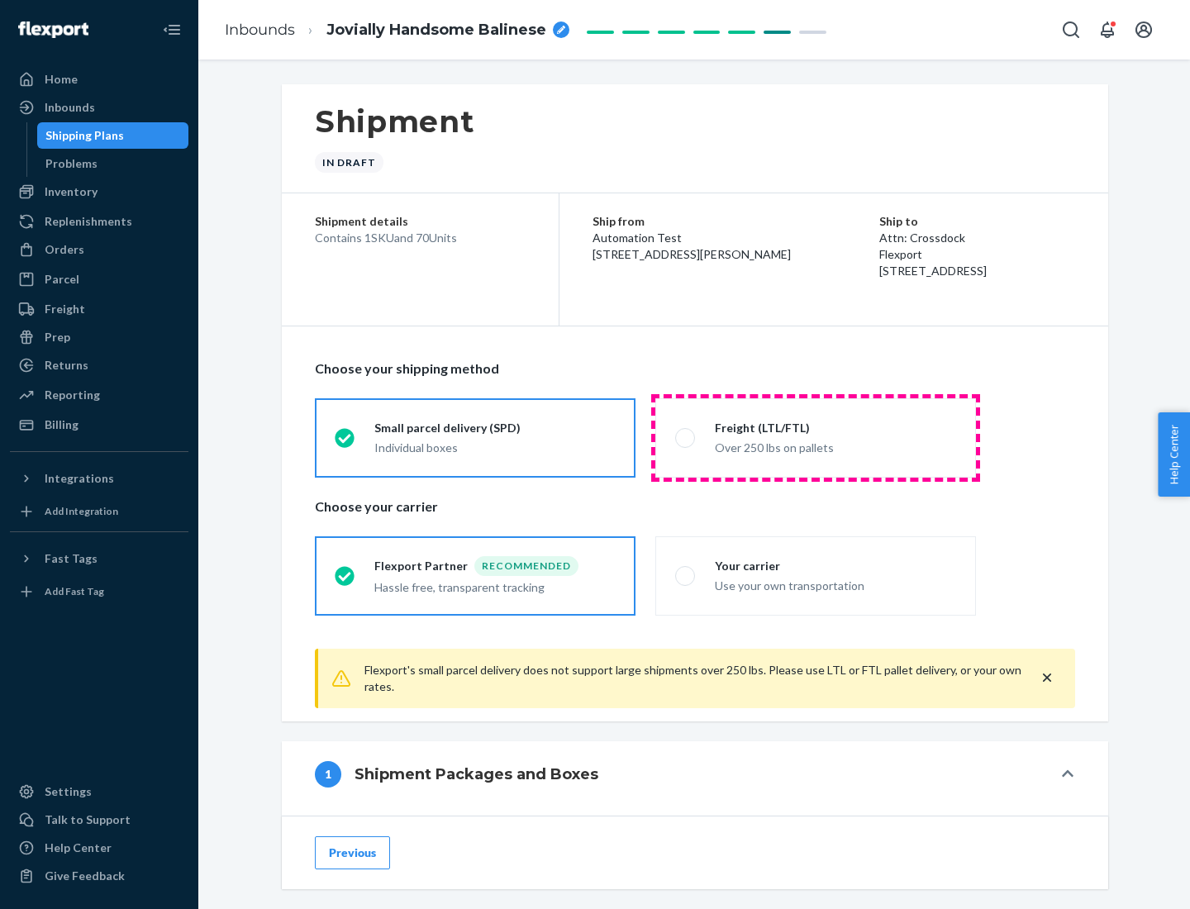
click at [815, 437] on div "Over 250 lbs on pallets" at bounding box center [835, 446] width 241 height 20
click at [686, 437] on input "Freight (LTL/FTL) Over 250 lbs on pallets" at bounding box center [680, 437] width 11 height 11
radio input "true"
radio input "false"
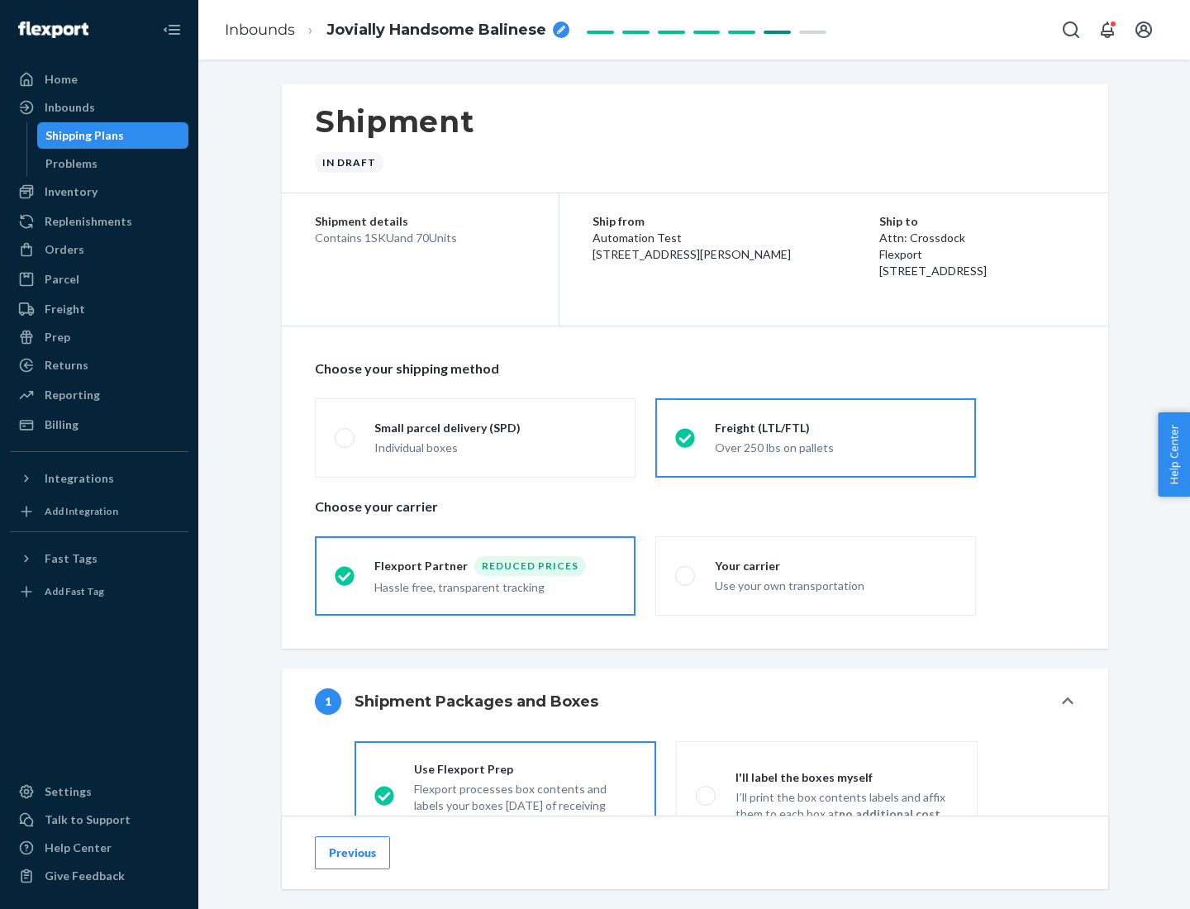
scroll to position [92, 0]
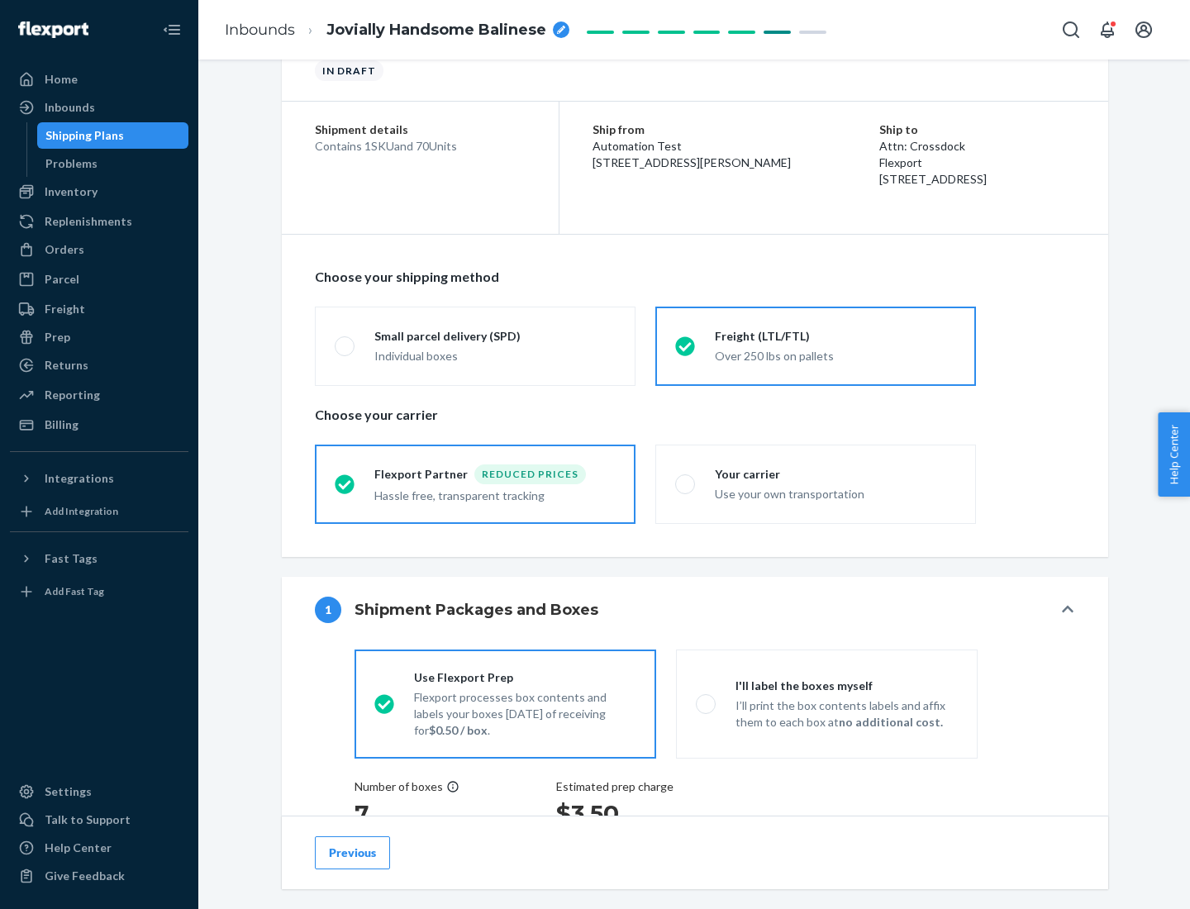
click at [815, 483] on div "Use your own transportation" at bounding box center [835, 493] width 241 height 20
click at [686, 483] on input "Your carrier Use your own transportation" at bounding box center [680, 483] width 11 height 11
radio input "true"
radio input "false"
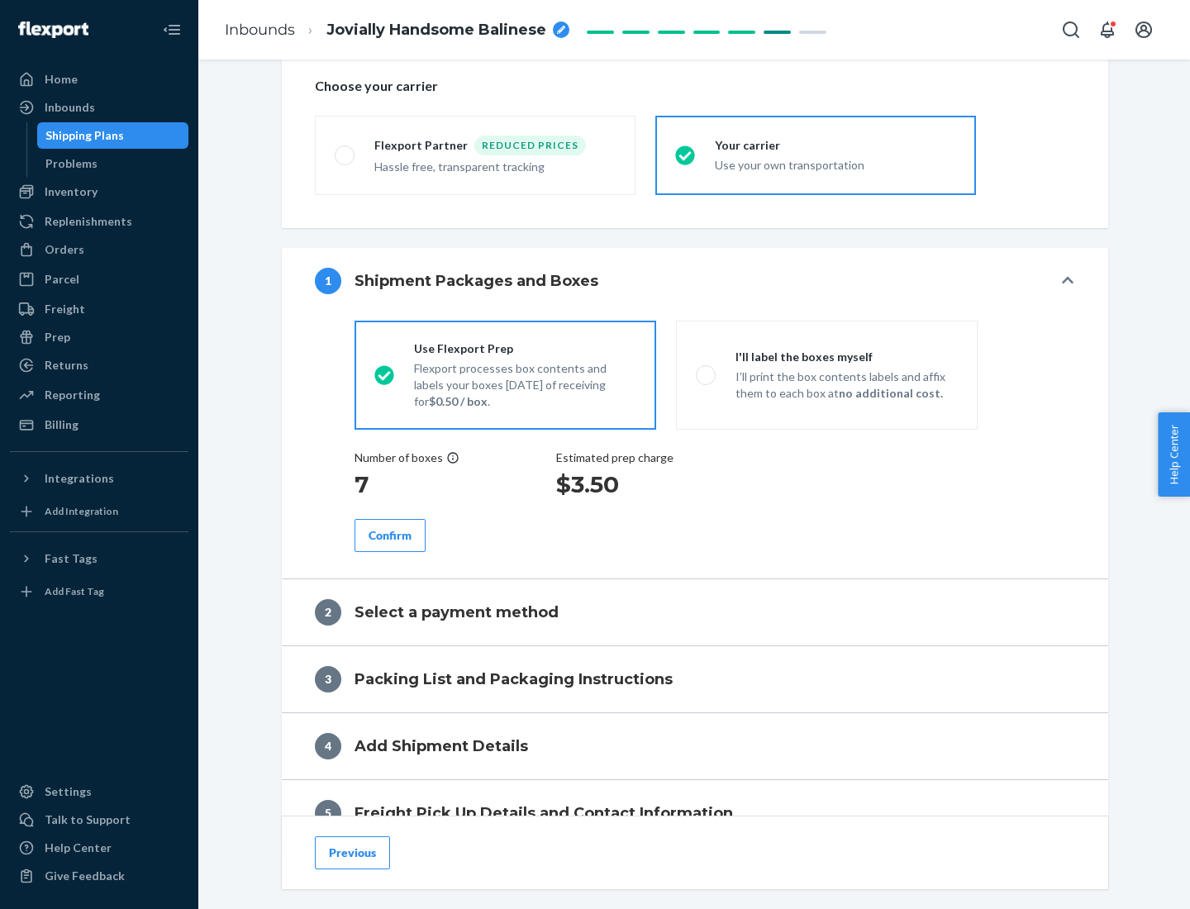
scroll to position [311, 0]
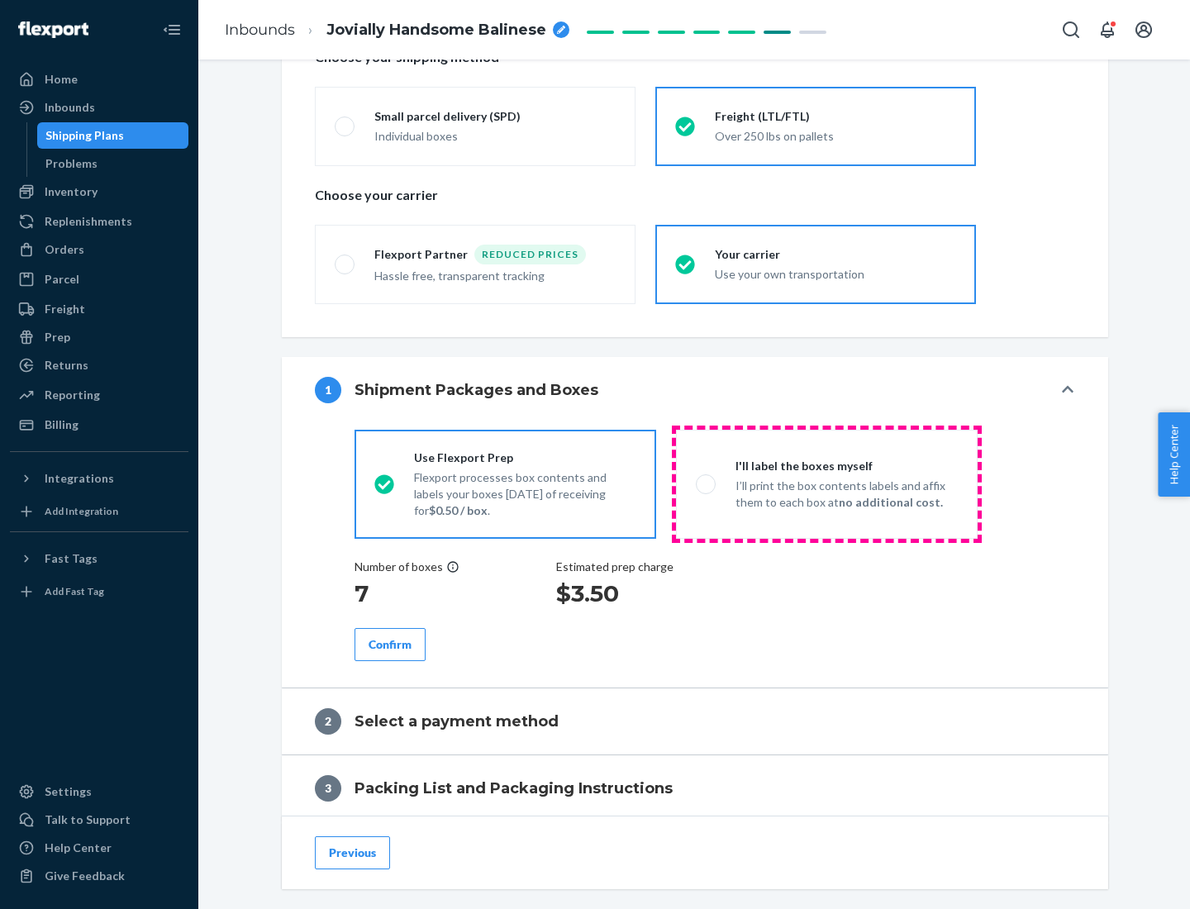
click at [826, 483] on p "I’ll print the box contents labels and affix them to each box at no additional …" at bounding box center [846, 494] width 222 height 33
click at [706, 483] on input "I'll label the boxes myself I’ll print the box contents labels and affix them t…" at bounding box center [701, 483] width 11 height 11
radio input "true"
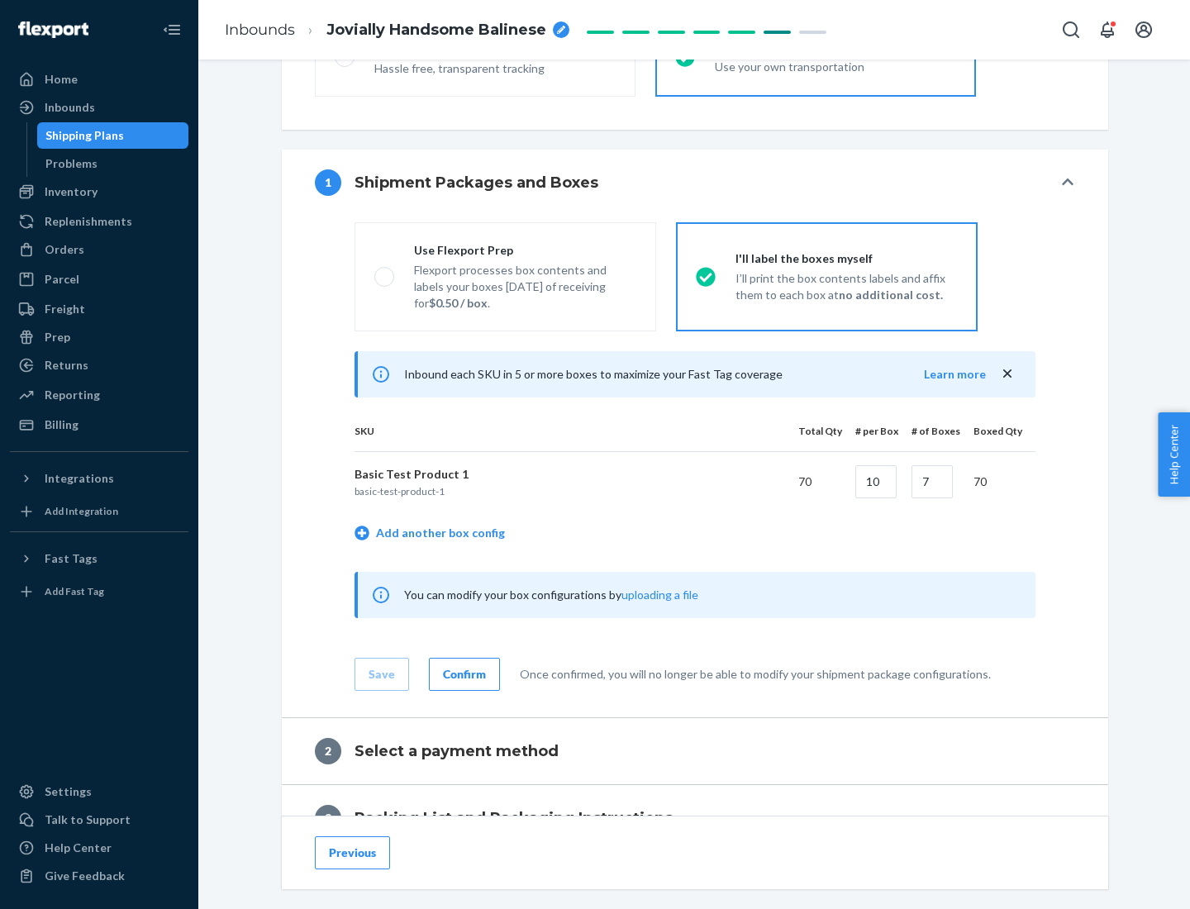
scroll to position [285, 0]
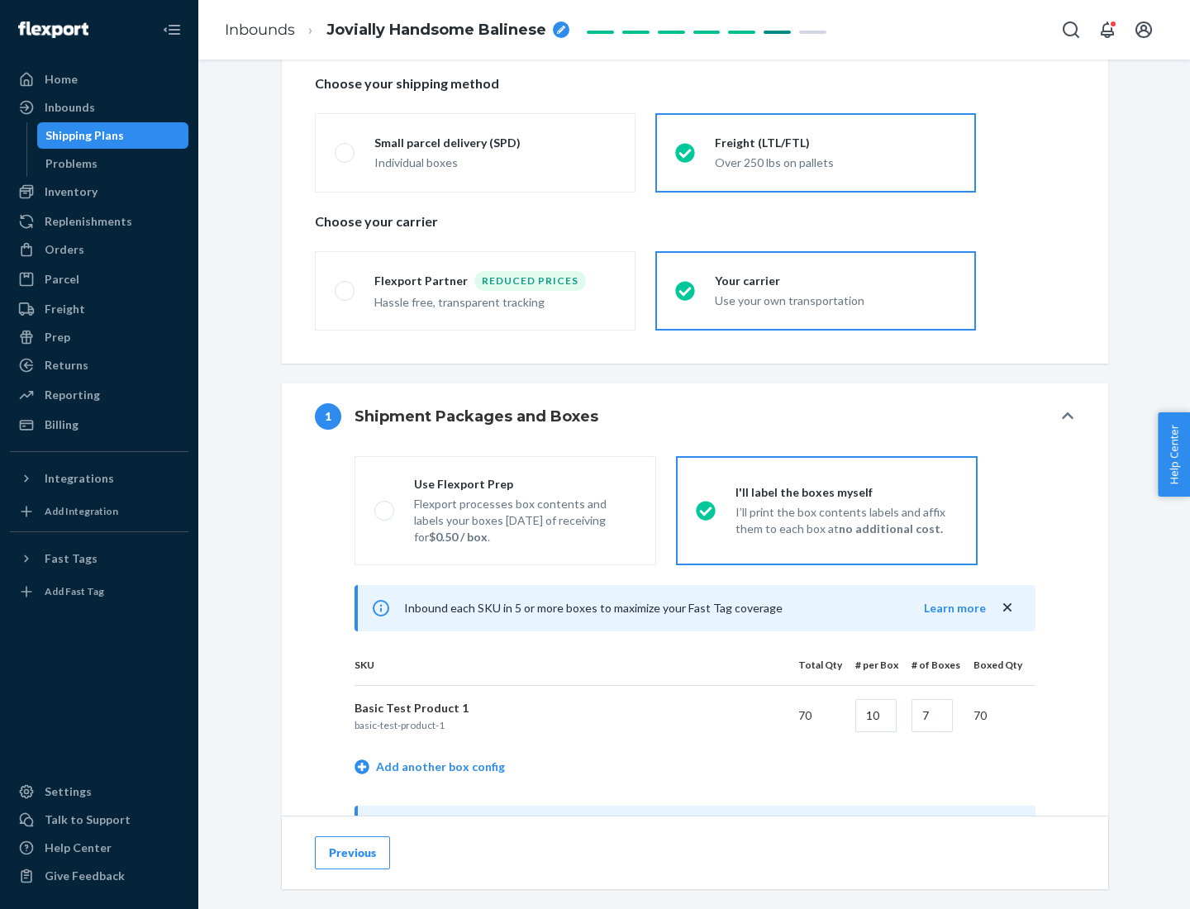
click at [525, 483] on div "Use Flexport Prep" at bounding box center [525, 484] width 222 height 17
click at [385, 505] on input "Use Flexport Prep Flexport processes box contents and labels your boxes [DATE] …" at bounding box center [379, 510] width 11 height 11
radio input "true"
radio input "false"
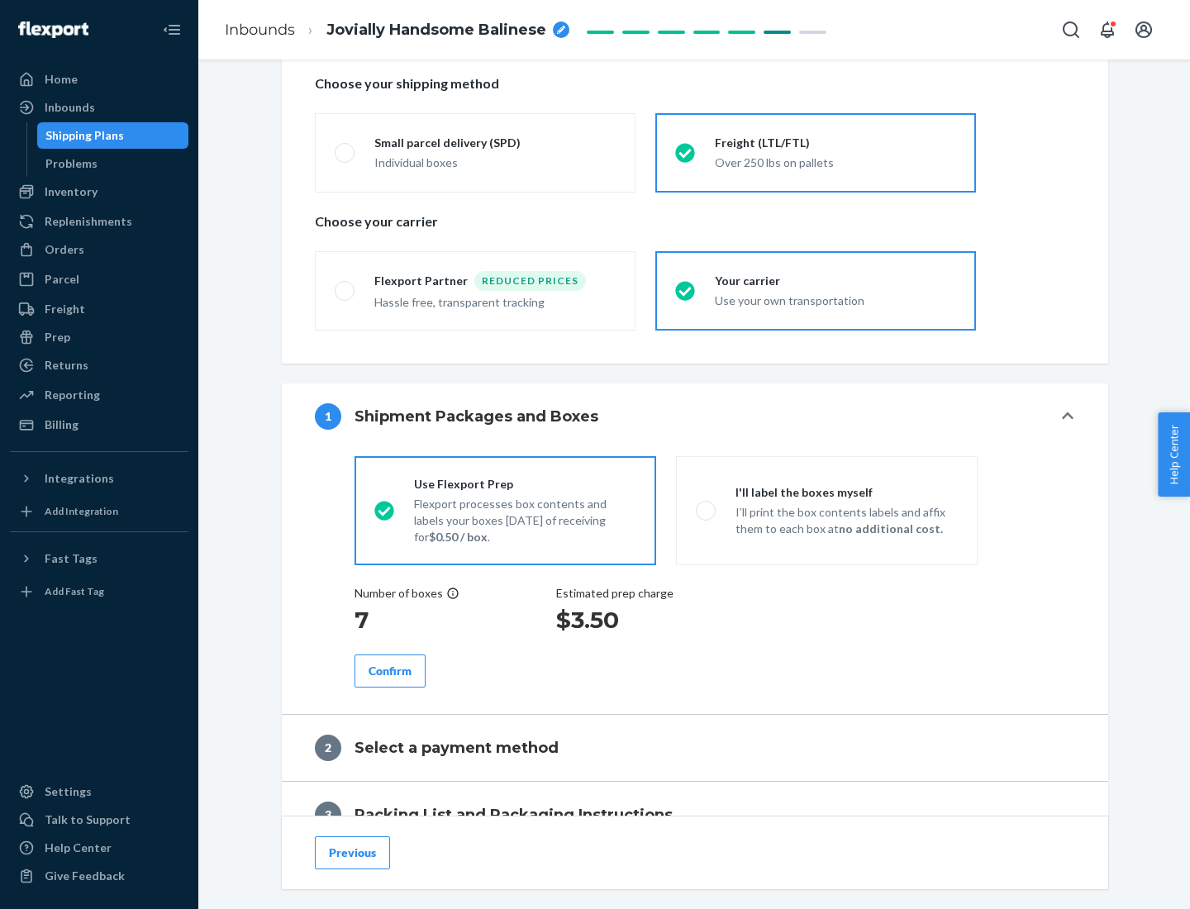
scroll to position [472, 0]
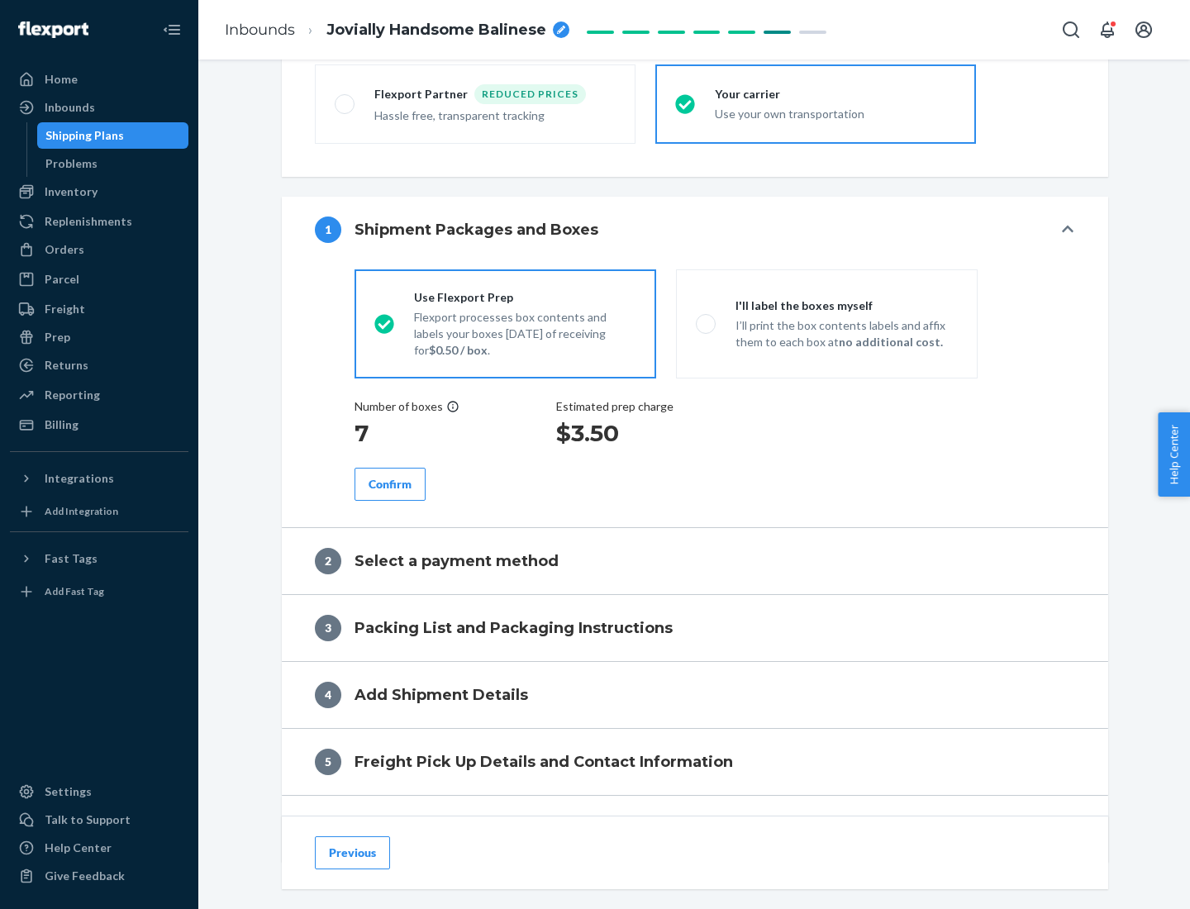
click at [390, 483] on div "Confirm" at bounding box center [389, 484] width 43 height 17
radio input "false"
